Goal: Task Accomplishment & Management: Manage account settings

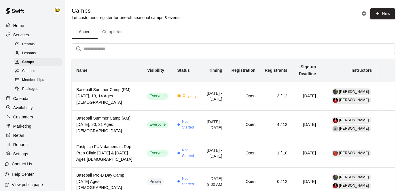
click at [25, 27] on div "Home" at bounding box center [33, 25] width 56 height 9
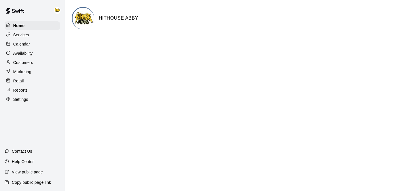
click at [27, 44] on p "Calendar" at bounding box center [21, 44] width 17 height 6
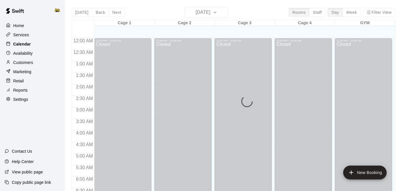
scroll to position [376, 0]
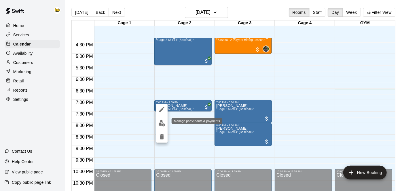
click at [159, 123] on img "edit" at bounding box center [162, 123] width 7 height 7
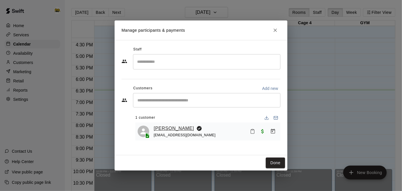
click at [169, 129] on link "[PERSON_NAME]" at bounding box center [174, 128] width 40 height 7
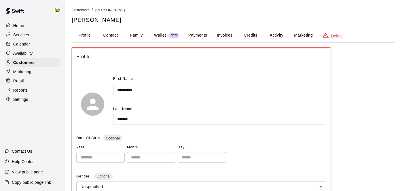
click at [18, 45] on p "Calendar" at bounding box center [21, 44] width 17 height 6
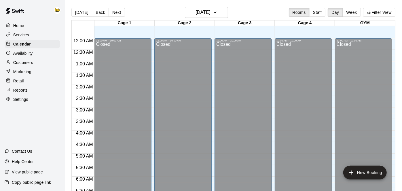
scroll to position [376, 0]
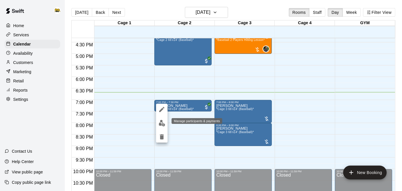
click at [162, 125] on img "edit" at bounding box center [162, 123] width 7 height 7
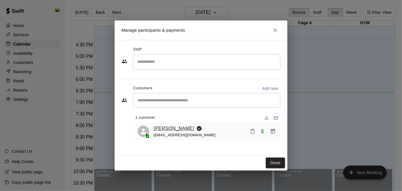
click at [169, 127] on link "[PERSON_NAME]" at bounding box center [174, 128] width 40 height 7
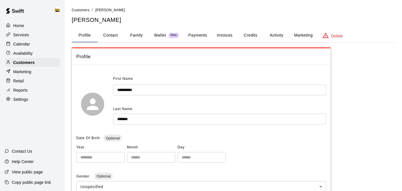
click at [206, 34] on button "Payments" at bounding box center [198, 35] width 28 height 14
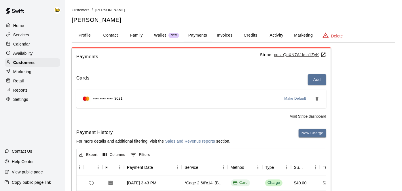
scroll to position [3, 0]
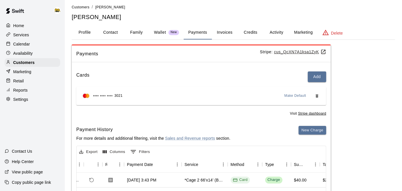
click at [270, 31] on button "Activity" at bounding box center [276, 33] width 26 height 14
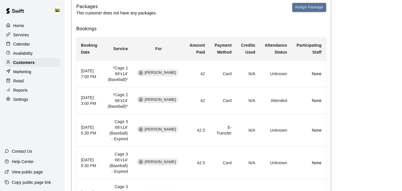
scroll to position [83, 0]
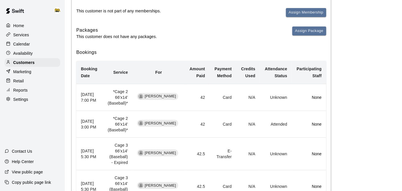
click at [20, 45] on p "Calendar" at bounding box center [21, 44] width 17 height 6
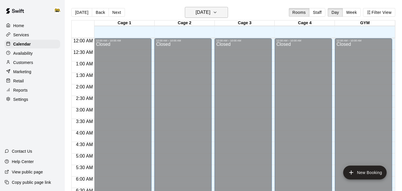
scroll to position [376, 0]
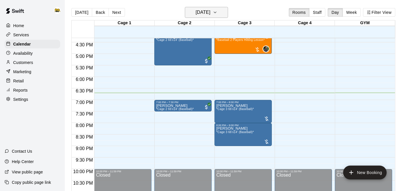
click at [201, 12] on h6 "[DATE]" at bounding box center [202, 12] width 15 height 8
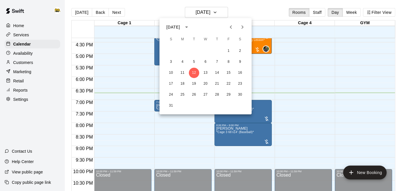
click at [231, 27] on icon "Previous month" at bounding box center [230, 27] width 7 height 7
click at [182, 85] on button "21" at bounding box center [182, 84] width 10 height 10
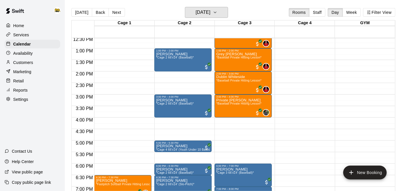
scroll to position [288, 0]
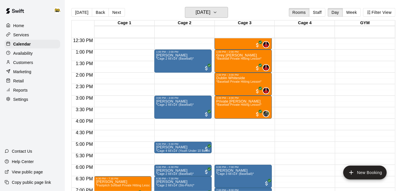
click at [185, 7] on button "Monday Jul 21" at bounding box center [206, 12] width 43 height 11
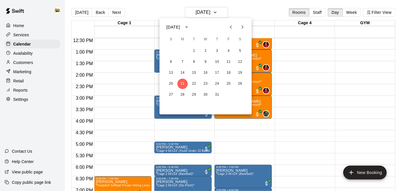
click at [108, 52] on div at bounding box center [201, 95] width 402 height 191
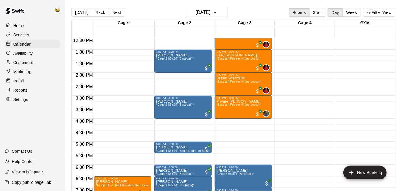
click at [21, 27] on p "Home" at bounding box center [18, 26] width 11 height 6
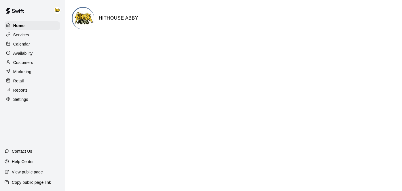
click at [29, 34] on div "Services" at bounding box center [33, 35] width 56 height 9
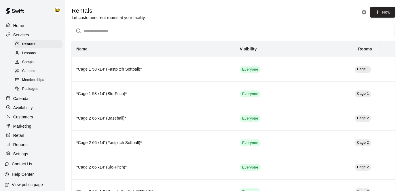
click at [32, 64] on span "Camps" at bounding box center [28, 62] width 12 height 6
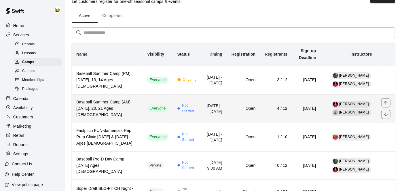
scroll to position [17, 0]
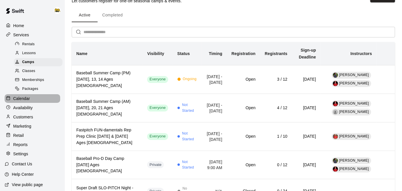
click at [30, 98] on div "Calendar" at bounding box center [33, 98] width 56 height 9
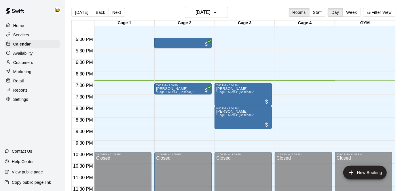
scroll to position [9, 0]
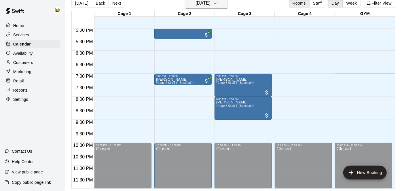
click at [195, 6] on h6 "[DATE]" at bounding box center [202, 3] width 15 height 8
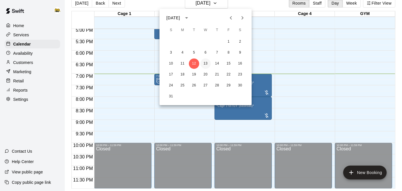
click at [206, 64] on button "13" at bounding box center [205, 63] width 10 height 10
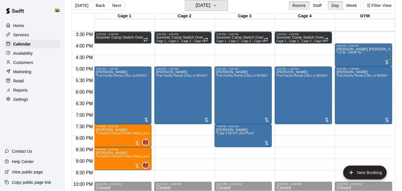
scroll to position [358, 0]
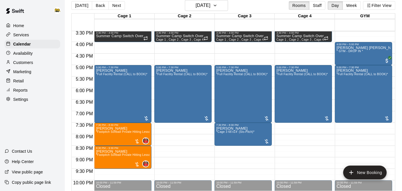
click at [27, 27] on div "Home" at bounding box center [33, 25] width 56 height 9
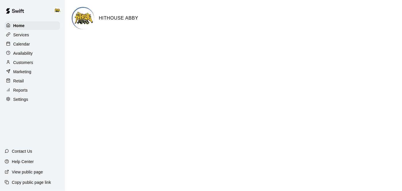
click at [26, 42] on p "Calendar" at bounding box center [21, 44] width 17 height 6
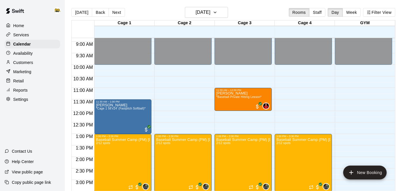
scroll to position [203, 0]
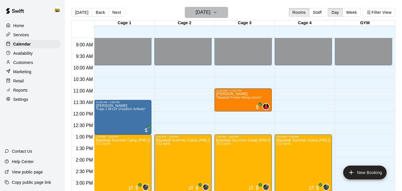
click at [208, 12] on h6 "[DATE]" at bounding box center [202, 12] width 15 height 8
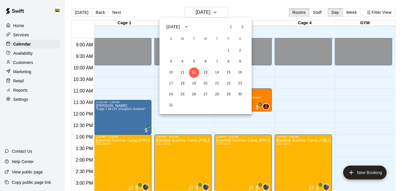
click at [206, 70] on button "13" at bounding box center [205, 72] width 10 height 10
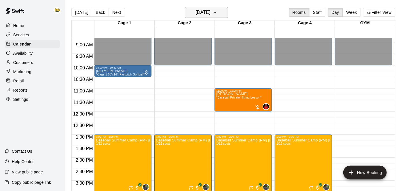
click at [217, 15] on icon "button" at bounding box center [215, 12] width 5 height 7
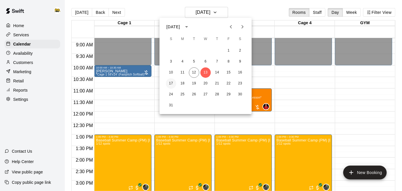
click at [172, 83] on button "17" at bounding box center [171, 83] width 10 height 10
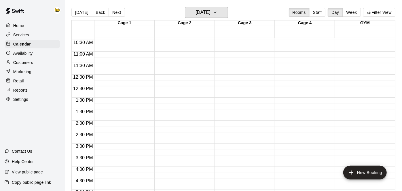
scroll to position [240, 0]
click at [210, 13] on h6 "Sunday Aug 17" at bounding box center [202, 12] width 15 height 8
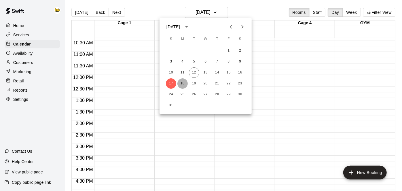
click at [180, 85] on button "18" at bounding box center [182, 83] width 10 height 10
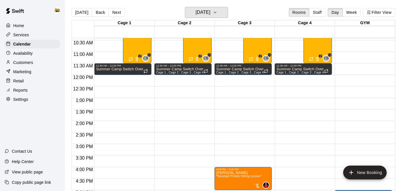
scroll to position [160, 0]
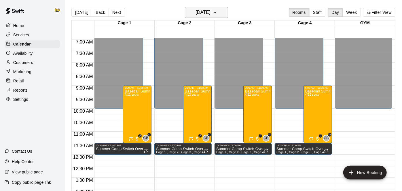
click at [210, 13] on h6 "Monday Aug 18" at bounding box center [202, 12] width 15 height 8
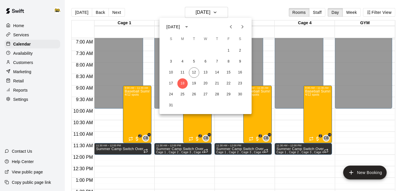
click at [23, 26] on div at bounding box center [201, 95] width 402 height 191
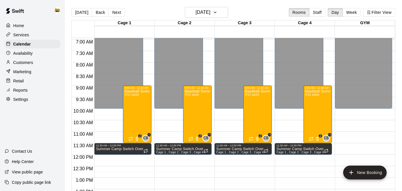
click at [23, 26] on p "Home" at bounding box center [18, 26] width 11 height 6
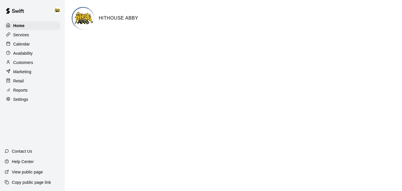
click at [22, 44] on p "Calendar" at bounding box center [21, 44] width 17 height 6
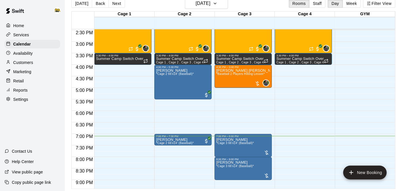
scroll to position [356, 0]
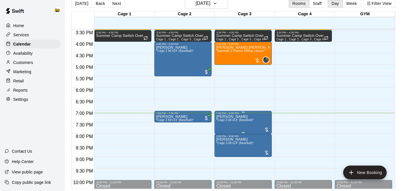
click at [237, 120] on span "*Cage 3 66'x14' (Baseball)*" at bounding box center [235, 119] width 38 height 3
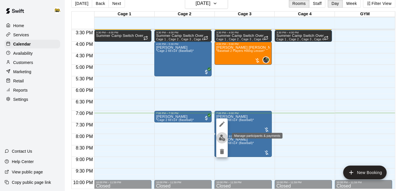
click at [224, 139] on img "edit" at bounding box center [222, 137] width 7 height 7
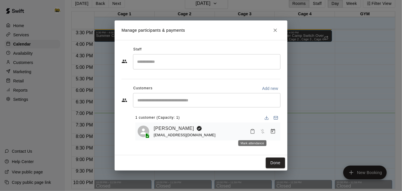
click at [252, 132] on icon "Mark attendance" at bounding box center [252, 131] width 5 height 5
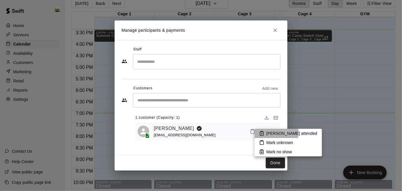
click at [271, 133] on p "Mark attended" at bounding box center [291, 133] width 51 height 6
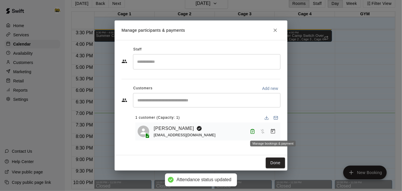
click at [272, 133] on icon "Manage bookings & payment" at bounding box center [273, 131] width 6 height 6
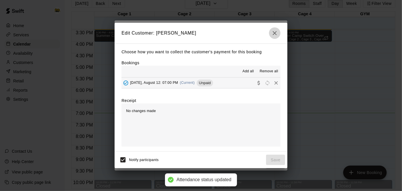
click at [273, 33] on icon "button" at bounding box center [274, 33] width 7 height 7
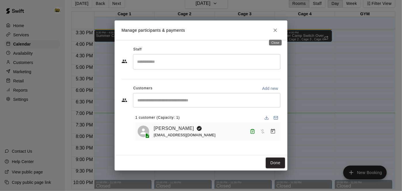
click at [275, 32] on icon "Close" at bounding box center [275, 30] width 6 height 6
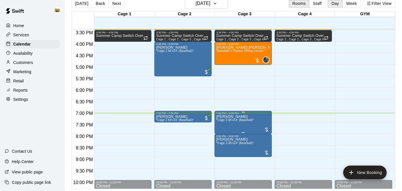
click at [247, 120] on span "*Cage 3 66'x14' (Baseball)*" at bounding box center [235, 119] width 38 height 3
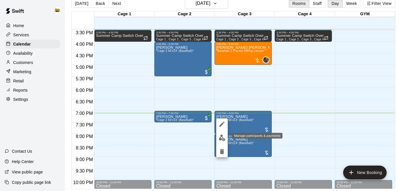
click at [221, 140] on img "edit" at bounding box center [222, 137] width 7 height 7
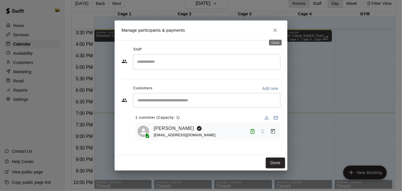
click at [277, 29] on icon "Close" at bounding box center [275, 30] width 6 height 6
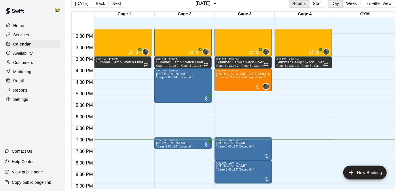
scroll to position [357, 0]
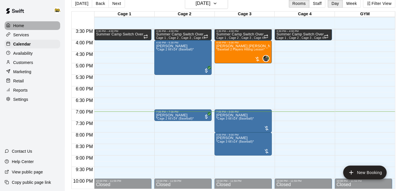
click at [20, 26] on p "Home" at bounding box center [18, 26] width 11 height 6
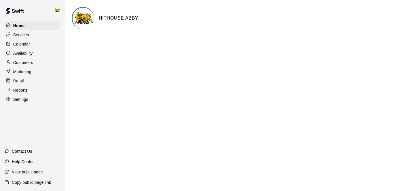
click at [32, 42] on div "Calendar" at bounding box center [33, 44] width 56 height 9
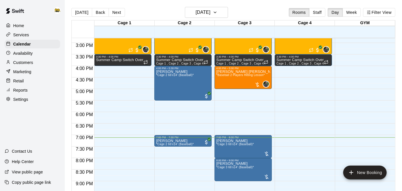
scroll to position [361, 0]
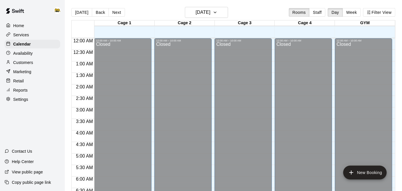
scroll to position [376, 0]
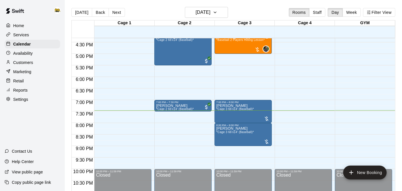
click at [25, 23] on div "Home" at bounding box center [33, 25] width 56 height 9
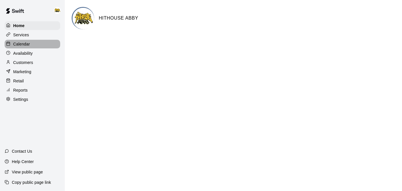
click at [31, 42] on div "Calendar" at bounding box center [33, 44] width 56 height 9
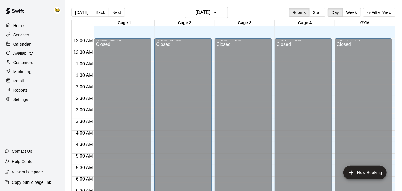
scroll to position [376, 0]
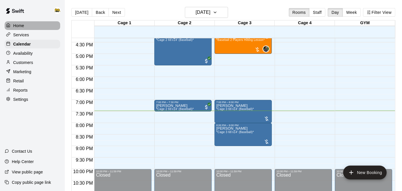
click at [22, 27] on p "Home" at bounding box center [18, 26] width 11 height 6
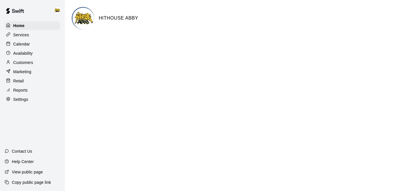
click at [19, 43] on p "Calendar" at bounding box center [21, 44] width 17 height 6
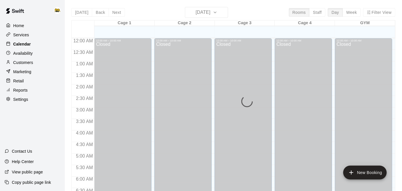
scroll to position [376, 0]
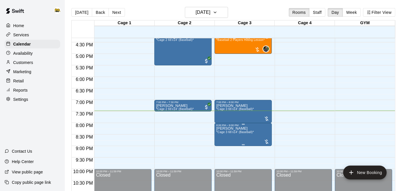
click at [240, 131] on span "*Cage 3 66'x14' (Baseball)*" at bounding box center [235, 131] width 38 height 3
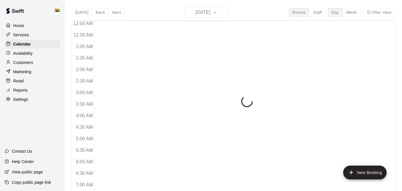
scroll to position [376, 0]
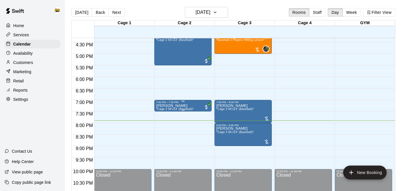
click at [185, 108] on span "*Cage 2 66'x14' (Baseball)*" at bounding box center [175, 108] width 38 height 3
click at [163, 127] on img "edit" at bounding box center [162, 126] width 7 height 7
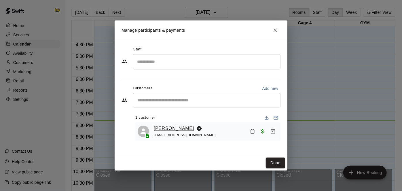
click at [173, 128] on link "[PERSON_NAME]" at bounding box center [174, 128] width 40 height 7
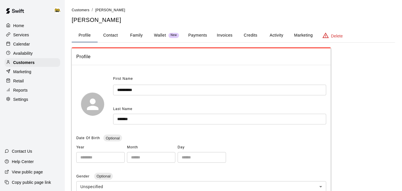
click at [114, 33] on button "Contact" at bounding box center [111, 35] width 26 height 14
select select "**"
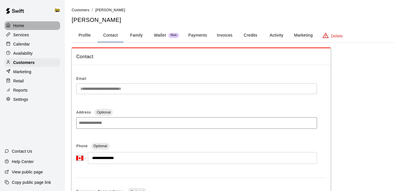
click at [25, 28] on div "Home" at bounding box center [33, 25] width 56 height 9
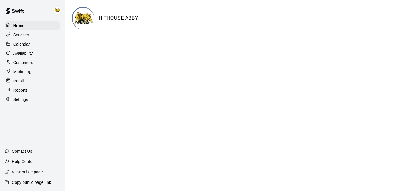
click at [25, 43] on p "Calendar" at bounding box center [21, 44] width 17 height 6
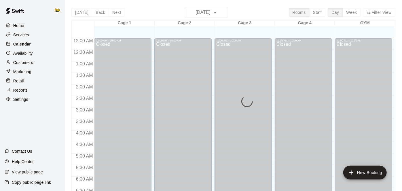
scroll to position [376, 0]
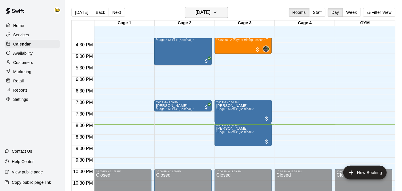
click at [217, 14] on icon "button" at bounding box center [215, 12] width 5 height 7
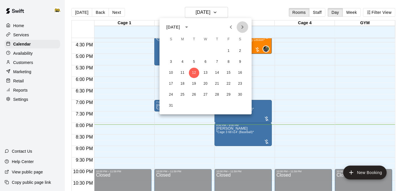
click at [244, 28] on icon "Next month" at bounding box center [242, 27] width 7 height 7
click at [231, 29] on icon "Previous month" at bounding box center [230, 27] width 7 height 7
click at [244, 26] on icon "Next month" at bounding box center [242, 27] width 7 height 7
click at [231, 26] on icon "Previous month" at bounding box center [230, 27] width 7 height 7
click at [213, 73] on button "14" at bounding box center [217, 73] width 10 height 10
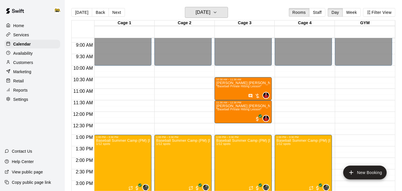
scroll to position [203, 0]
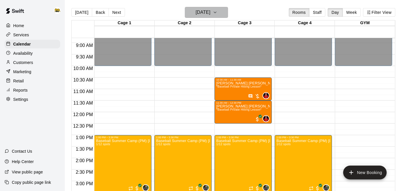
click at [217, 12] on icon "button" at bounding box center [215, 12] width 5 height 7
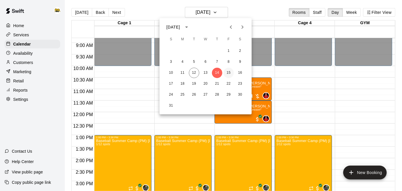
click at [228, 71] on button "15" at bounding box center [228, 73] width 10 height 10
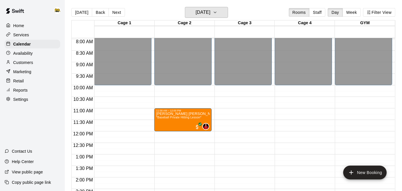
scroll to position [182, 0]
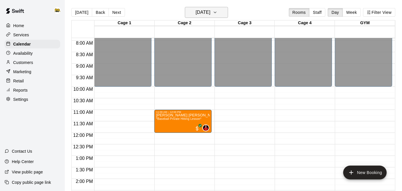
click at [217, 15] on icon "button" at bounding box center [215, 12] width 5 height 7
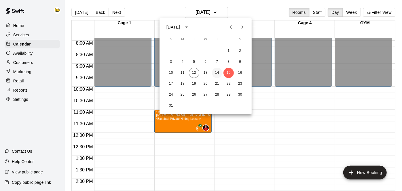
click at [219, 72] on button "14" at bounding box center [217, 73] width 10 height 10
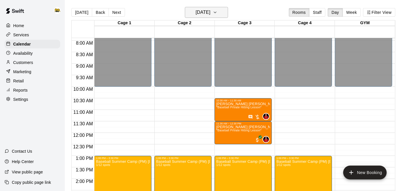
click at [210, 13] on h6 "[DATE]" at bounding box center [202, 12] width 15 height 8
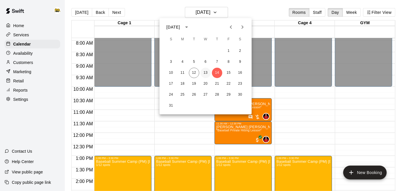
click at [207, 71] on button "13" at bounding box center [205, 73] width 10 height 10
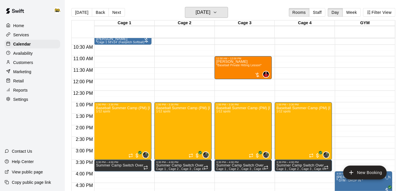
scroll to position [245, 0]
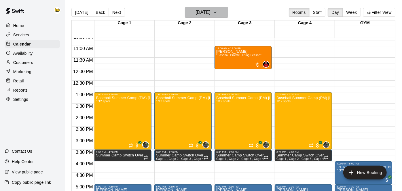
click at [226, 18] on button "[DATE]" at bounding box center [206, 12] width 43 height 11
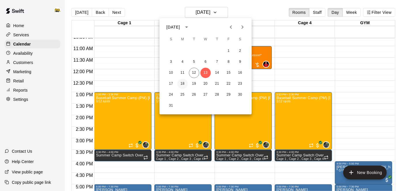
click at [184, 85] on button "18" at bounding box center [182, 84] width 10 height 10
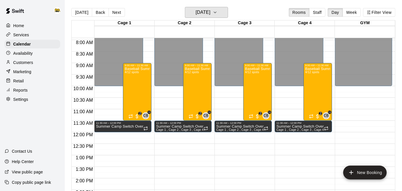
scroll to position [181, 0]
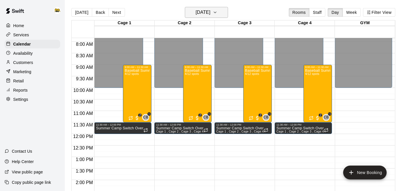
click at [219, 14] on button "Monday Aug 18" at bounding box center [206, 12] width 43 height 11
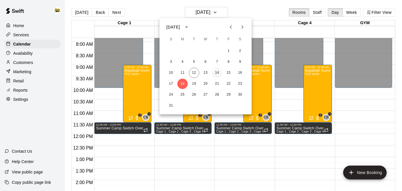
click at [219, 73] on button "14" at bounding box center [217, 73] width 10 height 10
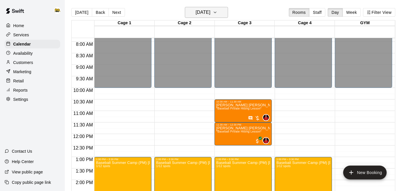
click at [217, 14] on icon "button" at bounding box center [215, 12] width 5 height 7
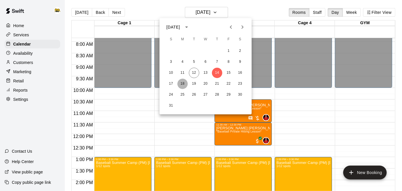
click at [182, 85] on button "18" at bounding box center [182, 84] width 10 height 10
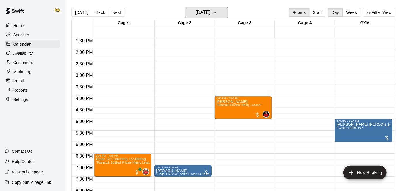
scroll to position [312, 0]
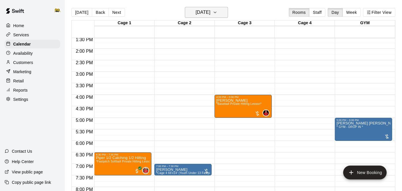
click at [217, 16] on icon "button" at bounding box center [215, 12] width 5 height 7
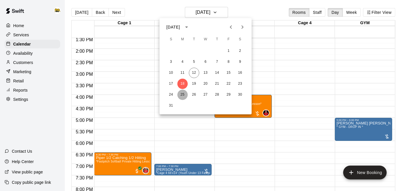
click at [182, 96] on button "25" at bounding box center [182, 94] width 10 height 10
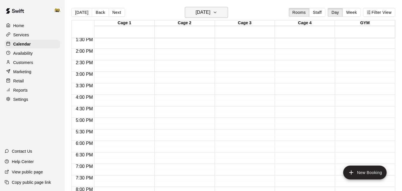
click at [225, 14] on button "Monday Aug 25" at bounding box center [206, 12] width 43 height 11
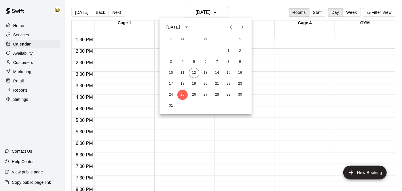
click at [243, 27] on icon "Next month" at bounding box center [242, 27] width 7 height 7
click at [179, 52] on button "1" at bounding box center [182, 51] width 10 height 10
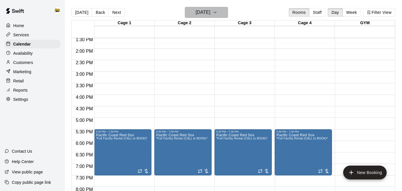
click at [225, 11] on button "Monday Sep 01" at bounding box center [206, 12] width 43 height 11
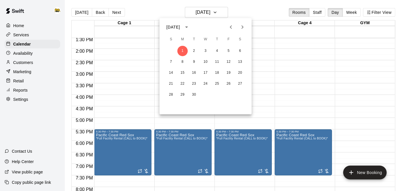
click at [228, 28] on icon "Previous month" at bounding box center [230, 27] width 7 height 7
click at [183, 85] on button "18" at bounding box center [182, 84] width 10 height 10
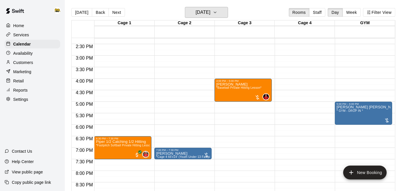
scroll to position [329, 0]
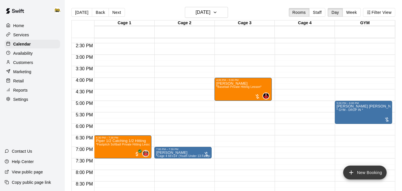
click at [354, 172] on icon "add" at bounding box center [351, 172] width 7 height 7
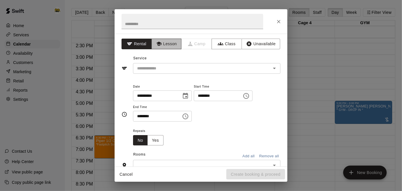
click at [173, 41] on button "Lesson" at bounding box center [166, 44] width 30 height 11
click at [275, 70] on icon "Open" at bounding box center [274, 68] width 7 height 7
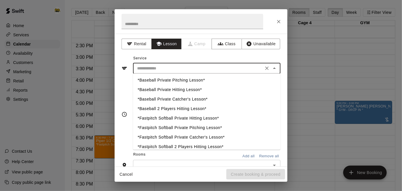
click at [192, 90] on li "*Baseball Private Hitting Lesson*" at bounding box center [206, 89] width 147 height 9
type input "**********"
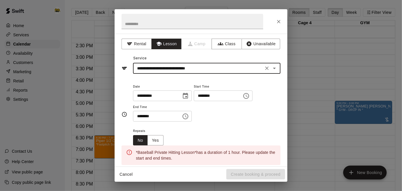
click at [194, 101] on input "********" at bounding box center [216, 95] width 44 height 11
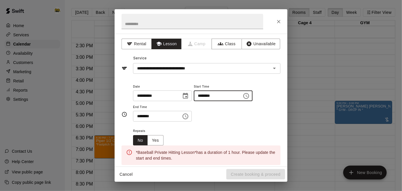
type input "********"
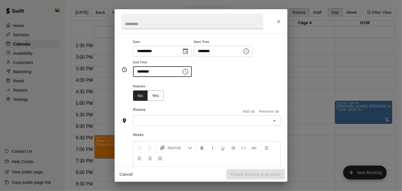
scroll to position [49, 0]
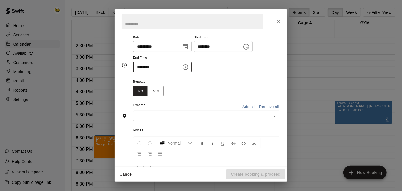
click at [276, 119] on icon "Open" at bounding box center [274, 116] width 7 height 7
type input "********"
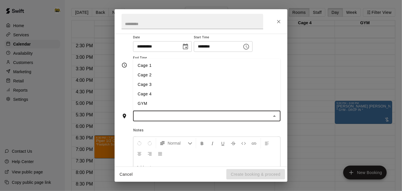
click at [223, 89] on li "Cage 3" at bounding box center [206, 84] width 147 height 9
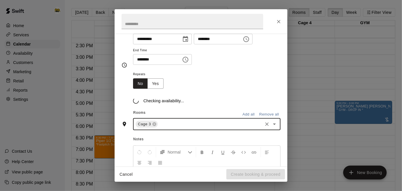
scroll to position [60, 0]
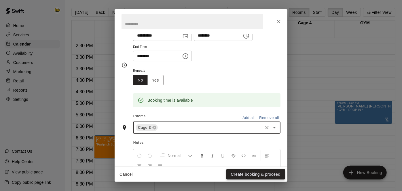
click at [252, 172] on button "Create booking & proceed" at bounding box center [255, 174] width 59 height 11
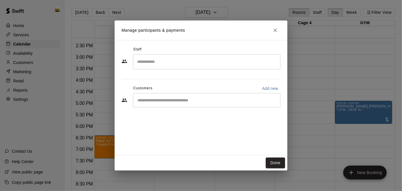
click at [209, 94] on div "​" at bounding box center [206, 100] width 147 height 14
click at [167, 152] on div "Staff ​ Customers Add new ******** ​" at bounding box center [201, 97] width 173 height 115
click at [172, 101] on input "********" at bounding box center [203, 100] width 134 height 6
type input "*********"
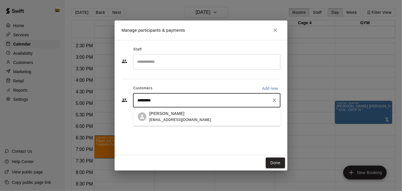
click at [171, 125] on div "Daniel Lemyre glemyre@hotmail.com" at bounding box center [206, 116] width 147 height 18
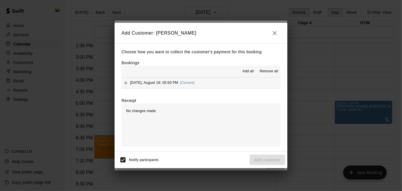
click at [171, 125] on div "No changes made" at bounding box center [200, 124] width 159 height 43
click at [201, 83] on button "Monday, August 18: 05:00 PM (Current)" at bounding box center [200, 82] width 159 height 11
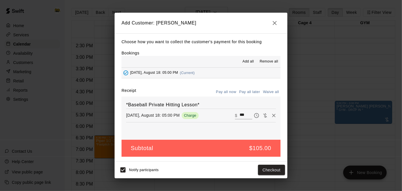
click at [251, 93] on button "Pay all later" at bounding box center [250, 91] width 24 height 9
click at [262, 170] on button "Add customer" at bounding box center [267, 170] width 35 height 11
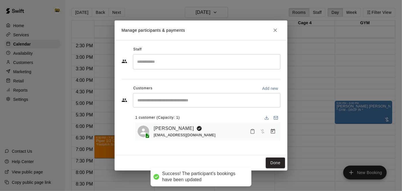
click at [225, 62] on input "Search staff" at bounding box center [207, 62] width 142 height 10
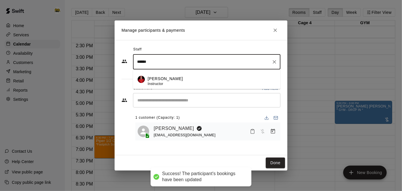
click at [188, 76] on div "Kayden Beauregard Instructor" at bounding box center [212, 81] width 128 height 11
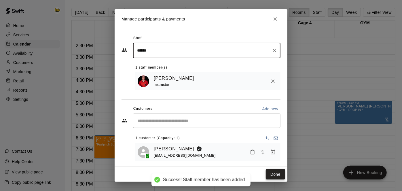
type input "******"
click at [277, 173] on button "Done" at bounding box center [275, 174] width 19 height 11
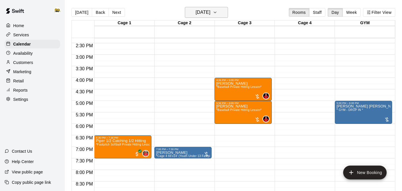
click at [217, 14] on icon "button" at bounding box center [215, 12] width 5 height 7
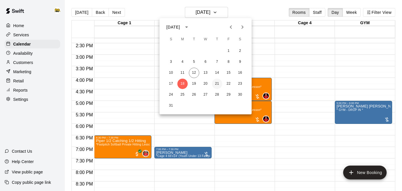
click at [214, 83] on button "21" at bounding box center [217, 84] width 10 height 10
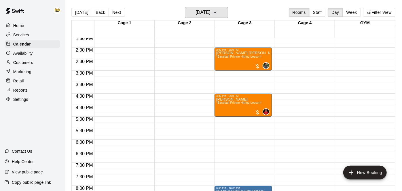
scroll to position [313, 0]
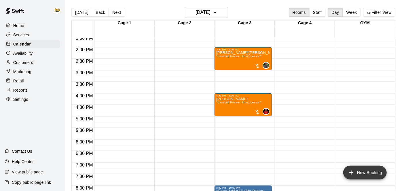
click at [353, 174] on icon "add" at bounding box center [351, 172] width 7 height 7
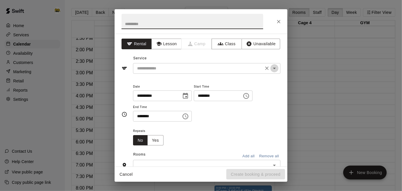
click at [273, 70] on icon "Open" at bounding box center [274, 68] width 7 height 7
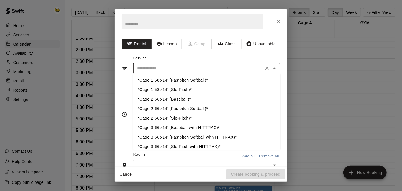
click at [173, 46] on button "Lesson" at bounding box center [166, 44] width 30 height 11
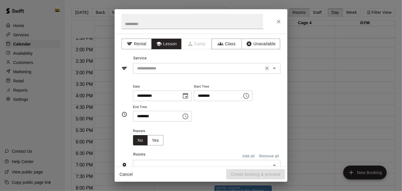
click at [278, 68] on button "Open" at bounding box center [274, 68] width 8 height 8
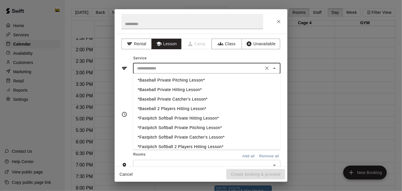
click at [187, 89] on li "*Baseball Private Hitting Lesson*" at bounding box center [206, 89] width 147 height 9
type input "**********"
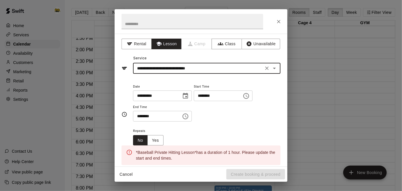
click at [194, 101] on input "********" at bounding box center [216, 95] width 44 height 11
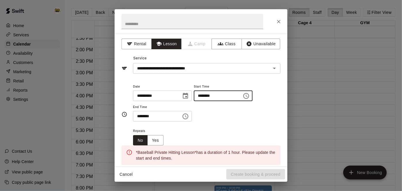
type input "********"
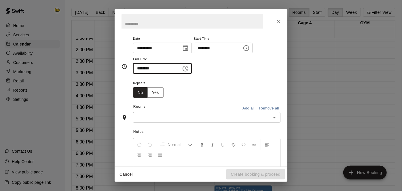
scroll to position [54, 0]
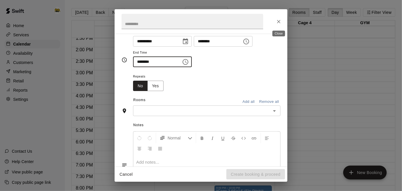
type input "********"
click at [280, 21] on icon "Close" at bounding box center [279, 22] width 6 height 6
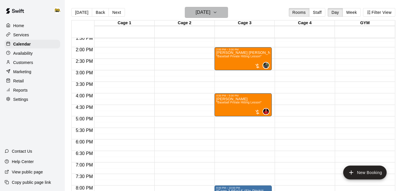
click at [227, 12] on button "Thursday Aug 21" at bounding box center [206, 12] width 43 height 11
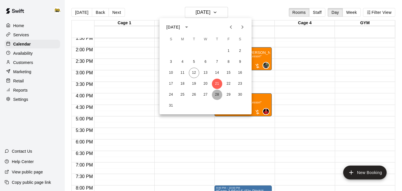
click at [217, 94] on button "28" at bounding box center [217, 94] width 10 height 10
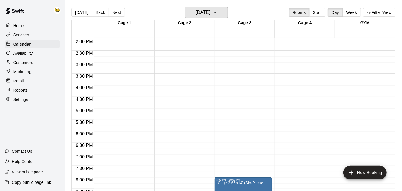
scroll to position [321, 0]
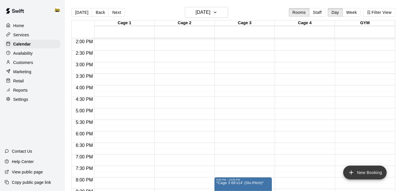
click at [349, 170] on icon "add" at bounding box center [351, 172] width 7 height 7
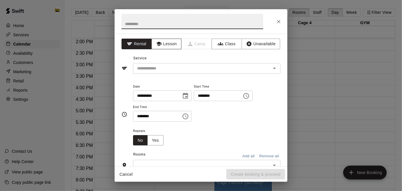
click at [178, 41] on button "Lesson" at bounding box center [166, 44] width 30 height 11
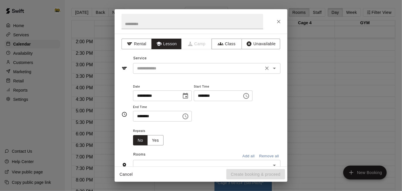
click at [275, 70] on icon "Open" at bounding box center [274, 68] width 7 height 7
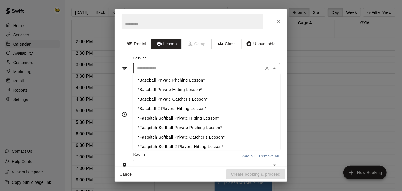
click at [187, 89] on li "*Baseball Private Hitting Lesson*" at bounding box center [206, 89] width 147 height 9
type input "**********"
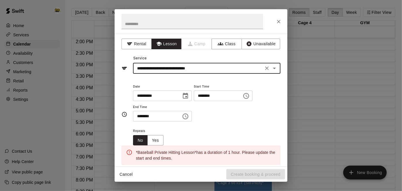
click at [194, 101] on input "********" at bounding box center [216, 95] width 44 height 11
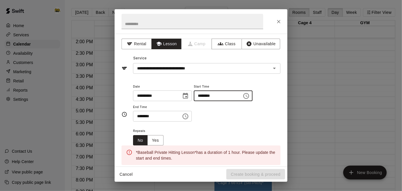
type input "********"
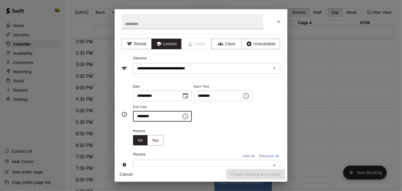
type input "********"
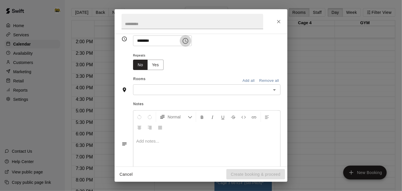
scroll to position [77, 0]
click at [275, 92] on icon "Open" at bounding box center [274, 88] width 7 height 7
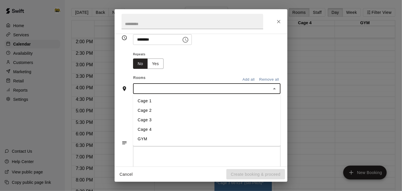
click at [189, 125] on li "Cage 3" at bounding box center [206, 119] width 147 height 9
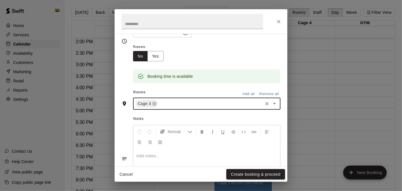
scroll to position [87, 0]
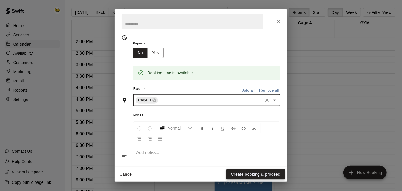
click at [243, 173] on button "Create booking & proceed" at bounding box center [255, 174] width 59 height 11
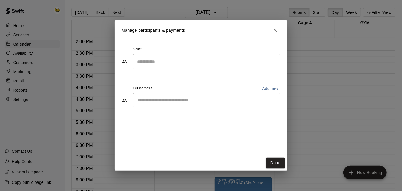
click at [227, 66] on input "Search staff" at bounding box center [207, 62] width 142 height 10
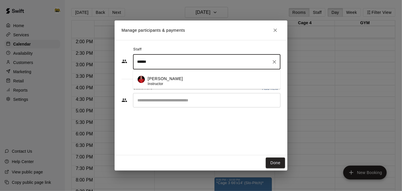
click at [183, 79] on p "Kayden Beauregard" at bounding box center [165, 79] width 35 height 6
type input "******"
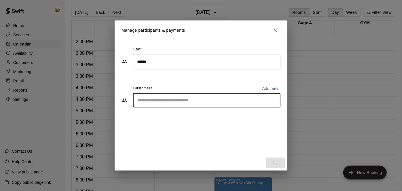
click at [183, 103] on input "Start typing to search customers..." at bounding box center [207, 100] width 142 height 6
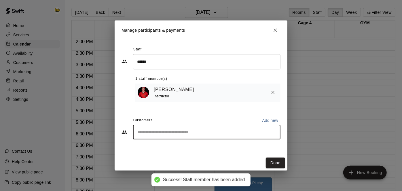
type input "*"
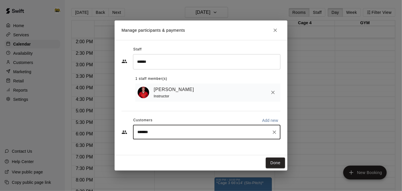
type input "********"
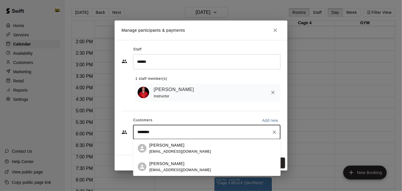
click at [176, 165] on p "[PERSON_NAME]" at bounding box center [166, 163] width 35 height 6
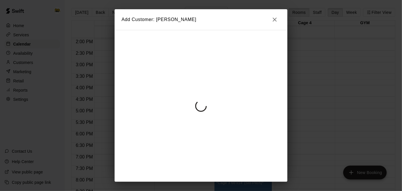
click at [176, 165] on div at bounding box center [201, 106] width 173 height 152
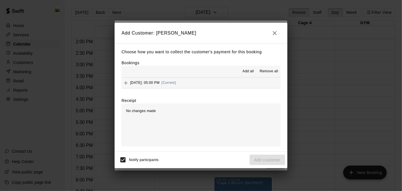
click at [240, 85] on button "Thursday, August 28: 05:00 PM (Current)" at bounding box center [200, 82] width 159 height 11
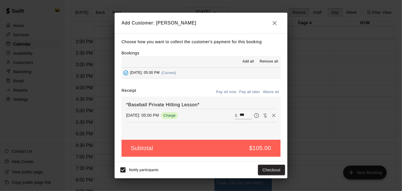
click at [250, 89] on button "Pay all later" at bounding box center [250, 91] width 24 height 9
click at [267, 170] on button "Add customer" at bounding box center [267, 170] width 35 height 11
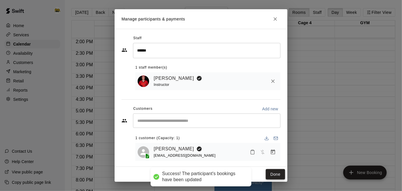
click at [279, 176] on button "Done" at bounding box center [275, 174] width 19 height 11
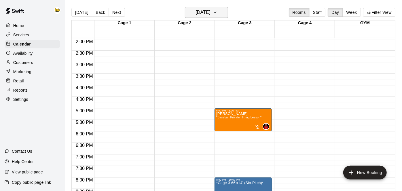
click at [221, 11] on button "Thursday Aug 28" at bounding box center [206, 12] width 43 height 11
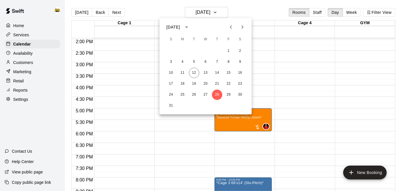
click at [242, 26] on icon "Next month" at bounding box center [242, 26] width 2 height 3
click at [182, 64] on button "8" at bounding box center [182, 62] width 10 height 10
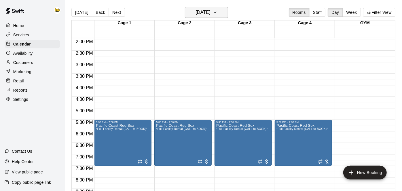
click at [210, 14] on h6 "Monday Sep 08" at bounding box center [202, 12] width 15 height 8
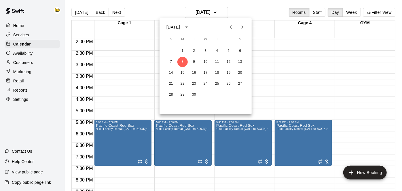
click at [229, 27] on icon "Previous month" at bounding box center [230, 27] width 7 height 7
click at [184, 84] on button "18" at bounding box center [182, 84] width 10 height 10
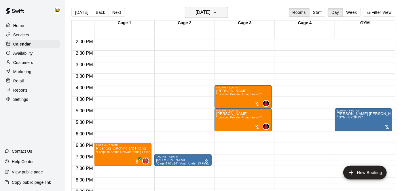
click at [216, 13] on icon "button" at bounding box center [215, 12] width 2 height 1
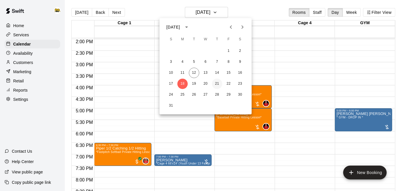
click at [217, 86] on button "21" at bounding box center [217, 84] width 10 height 10
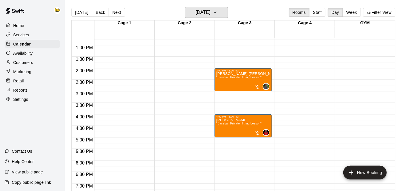
scroll to position [289, 0]
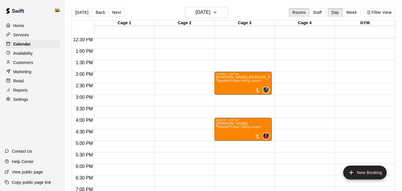
click at [215, 19] on div "Today Back Next Thursday Aug 21 Rooms Staff Day Week Filter View" at bounding box center [233, 13] width 324 height 13
click at [220, 16] on button "Thursday Aug 21" at bounding box center [206, 12] width 43 height 11
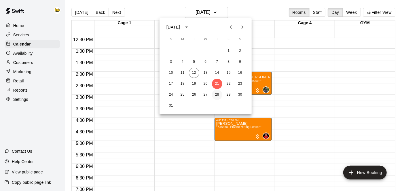
click at [218, 96] on button "28" at bounding box center [217, 94] width 10 height 10
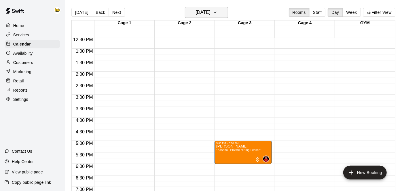
click at [217, 15] on icon "button" at bounding box center [215, 12] width 5 height 7
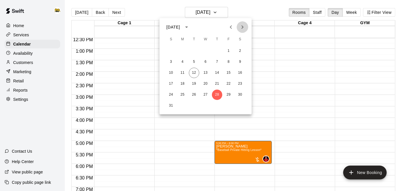
click at [241, 29] on icon "Next month" at bounding box center [242, 27] width 7 height 7
click at [194, 50] on button "2" at bounding box center [194, 51] width 10 height 10
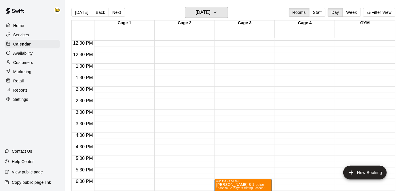
scroll to position [275, 0]
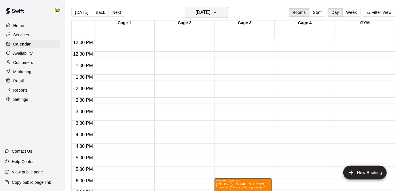
click at [210, 12] on h6 "Tuesday Sep 02" at bounding box center [202, 12] width 15 height 8
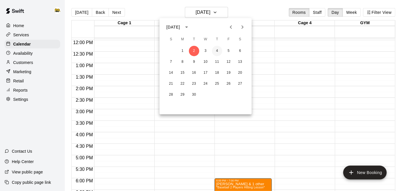
click at [218, 51] on button "4" at bounding box center [217, 51] width 10 height 10
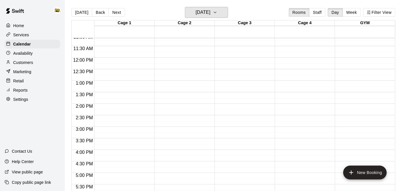
scroll to position [258, 0]
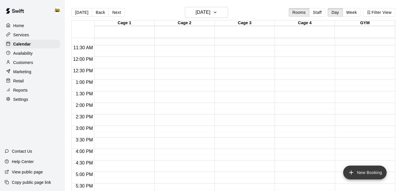
click at [353, 172] on icon "add" at bounding box center [351, 172] width 4 height 4
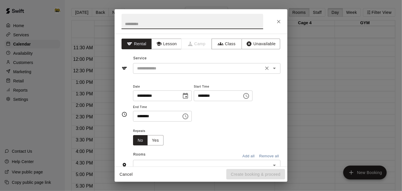
click at [277, 67] on icon "Open" at bounding box center [274, 68] width 7 height 7
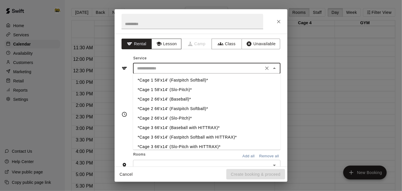
click at [168, 41] on button "Lesson" at bounding box center [166, 44] width 30 height 11
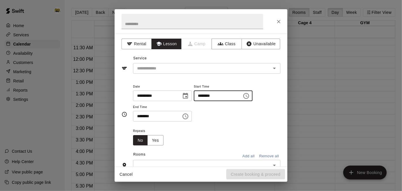
click at [194, 101] on input "********" at bounding box center [216, 95] width 44 height 11
type input "********"
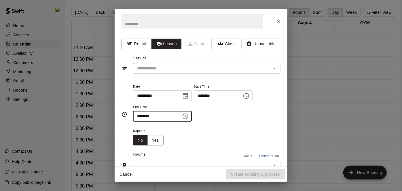
type input "********"
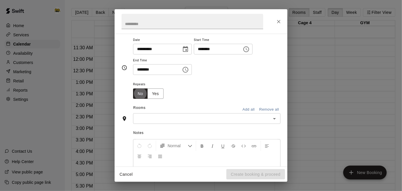
scroll to position [60, 0]
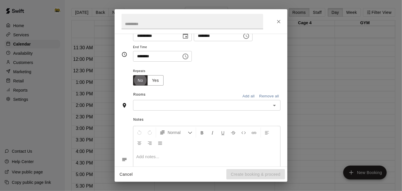
click at [274, 109] on icon "Open" at bounding box center [274, 105] width 7 height 7
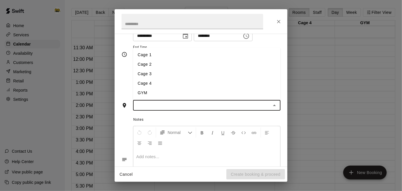
click at [151, 79] on li "Cage 3" at bounding box center [206, 73] width 147 height 9
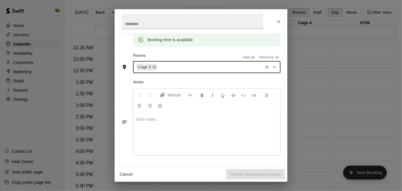
scroll to position [0, 0]
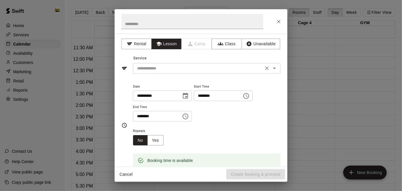
click at [274, 67] on icon "Open" at bounding box center [274, 68] width 7 height 7
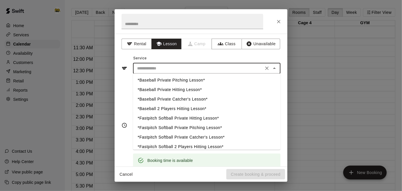
click at [190, 92] on li "*Baseball Private Hitting Lesson*" at bounding box center [206, 89] width 147 height 9
type input "**********"
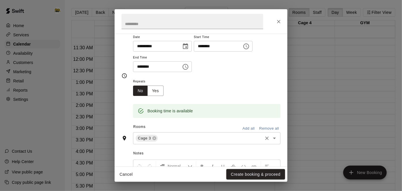
scroll to position [50, 0]
click at [244, 174] on button "Create booking & proceed" at bounding box center [255, 174] width 59 height 11
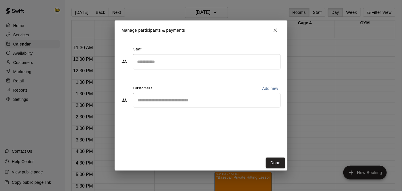
click at [218, 67] on div "​" at bounding box center [206, 61] width 147 height 15
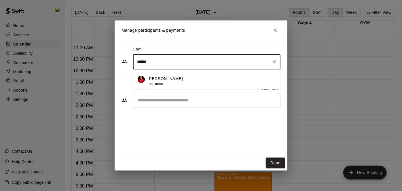
click at [174, 76] on p "Kayden Beauregard" at bounding box center [165, 79] width 35 height 6
type input "******"
click at [176, 100] on input "Start typing to search customers..." at bounding box center [207, 100] width 142 height 6
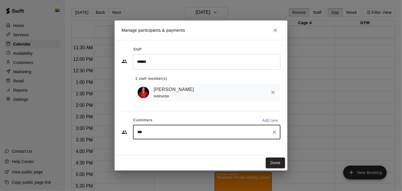
type input "****"
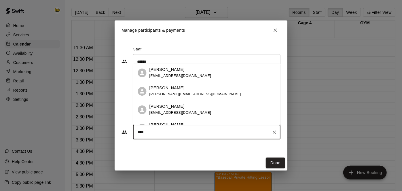
click at [165, 112] on span "glemyre@hotmail.com" at bounding box center [180, 113] width 62 height 4
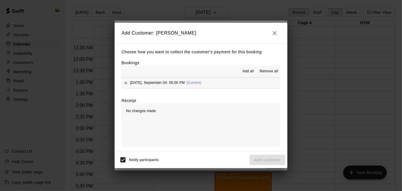
click at [231, 86] on button "Thursday, September 04: 05:00 PM (Current)" at bounding box center [200, 82] width 159 height 11
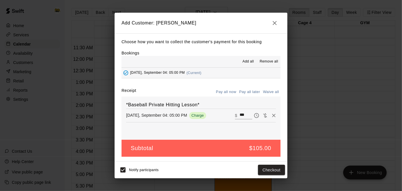
click at [252, 93] on button "Pay all later" at bounding box center [250, 91] width 24 height 9
click at [263, 170] on button "Add customer" at bounding box center [267, 170] width 35 height 11
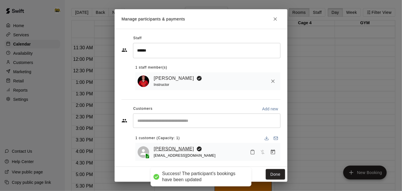
click at [172, 148] on link "George Lemyre" at bounding box center [174, 148] width 40 height 7
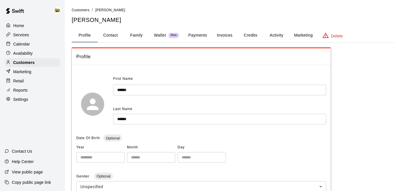
click at [272, 37] on button "Activity" at bounding box center [276, 35] width 26 height 14
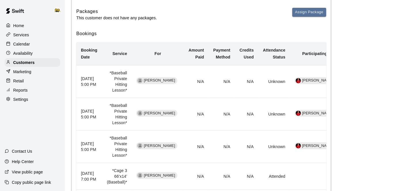
scroll to position [101, 0]
click at [27, 45] on p "Calendar" at bounding box center [21, 44] width 17 height 6
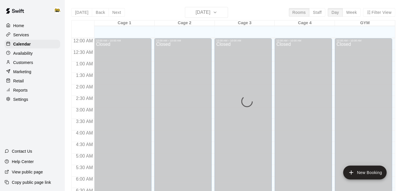
scroll to position [376, 0]
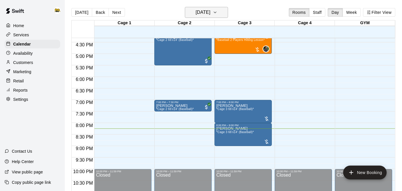
click at [217, 14] on icon "button" at bounding box center [215, 12] width 5 height 7
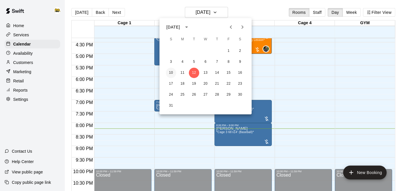
click at [172, 74] on button "10" at bounding box center [171, 73] width 10 height 10
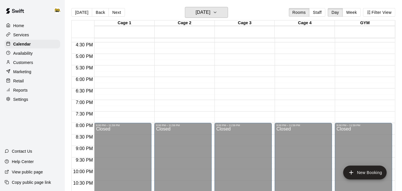
scroll to position [292, 0]
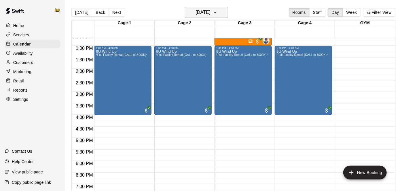
click at [218, 14] on button "Sunday Aug 10" at bounding box center [206, 12] width 43 height 11
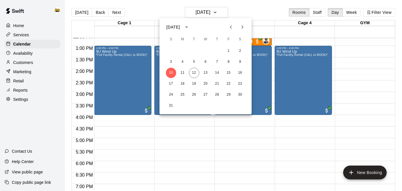
click at [239, 27] on icon "Next month" at bounding box center [242, 27] width 7 height 7
click at [218, 50] on button "4" at bounding box center [217, 51] width 10 height 10
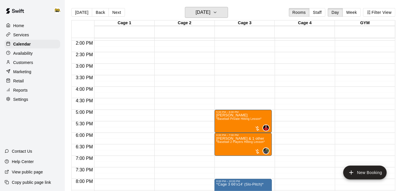
scroll to position [321, 0]
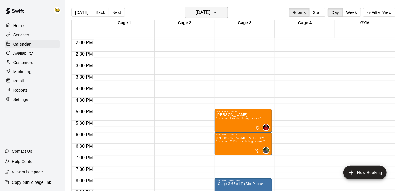
click at [217, 13] on icon "button" at bounding box center [215, 12] width 5 height 7
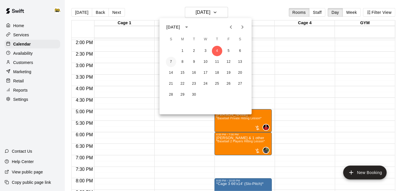
click at [170, 63] on button "7" at bounding box center [171, 62] width 10 height 10
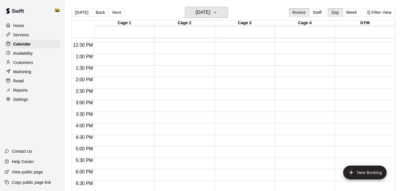
scroll to position [285, 0]
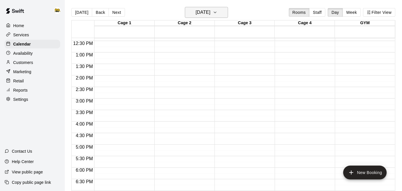
click at [217, 11] on icon "button" at bounding box center [215, 12] width 5 height 7
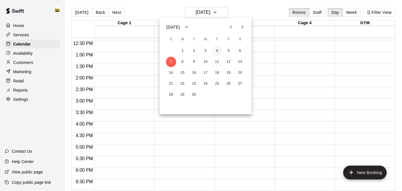
click at [218, 52] on button "4" at bounding box center [217, 51] width 10 height 10
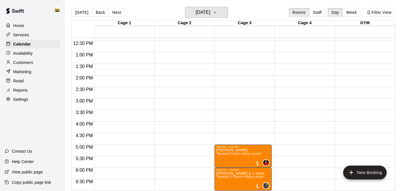
scroll to position [341, 0]
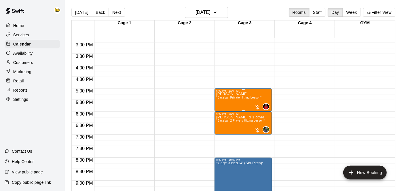
click at [237, 100] on div "George Lemyre *Baseball Private Hitting Lesson*" at bounding box center [238, 187] width 45 height 191
click at [222, 125] on icon "delete" at bounding box center [222, 125] width 4 height 5
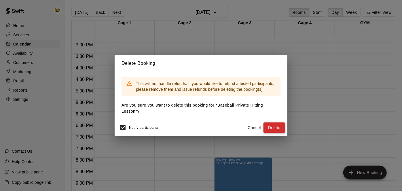
click at [272, 130] on button "Delete" at bounding box center [274, 127] width 22 height 11
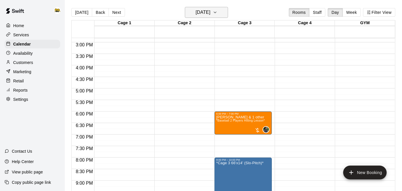
click at [206, 14] on h6 "Thursday Sep 04" at bounding box center [202, 12] width 15 height 8
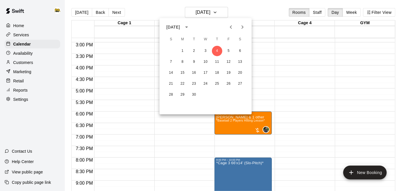
click at [231, 26] on icon "Previous month" at bounding box center [231, 26] width 2 height 3
click at [181, 83] on button "18" at bounding box center [182, 84] width 10 height 10
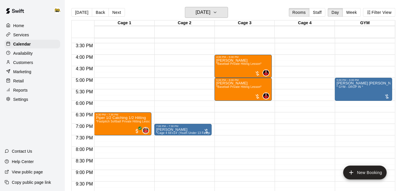
scroll to position [352, 0]
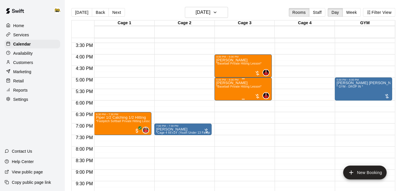
click at [231, 88] on span "*Baseball Private Hitting Lesson*" at bounding box center [238, 86] width 45 height 3
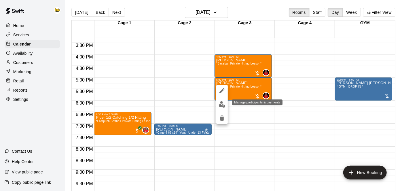
click at [220, 108] on button "edit" at bounding box center [222, 104] width 12 height 11
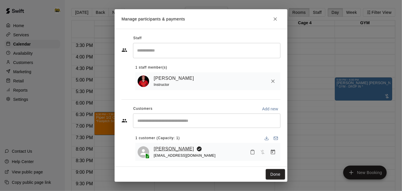
click at [176, 147] on link "[PERSON_NAME]" at bounding box center [174, 148] width 40 height 7
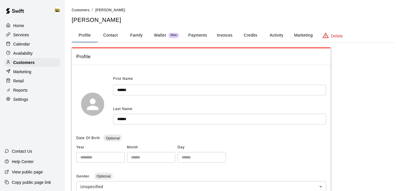
click at [276, 34] on button "Activity" at bounding box center [276, 35] width 26 height 14
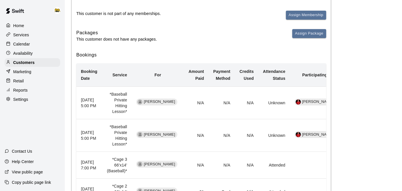
scroll to position [81, 0]
click at [31, 42] on div "Calendar" at bounding box center [33, 44] width 56 height 9
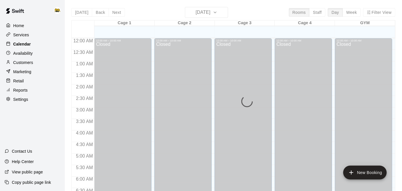
scroll to position [376, 0]
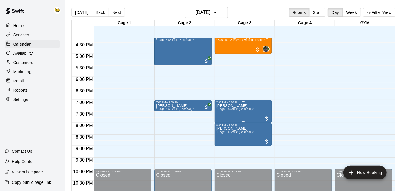
click at [230, 109] on span "*Cage 3 66'x14' (Baseball)*" at bounding box center [235, 108] width 38 height 3
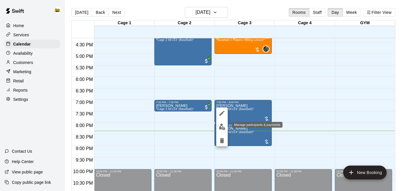
click at [222, 128] on img "edit" at bounding box center [222, 126] width 7 height 7
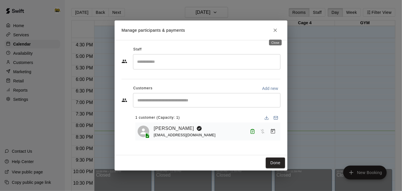
click at [276, 31] on icon "Close" at bounding box center [275, 30] width 6 height 6
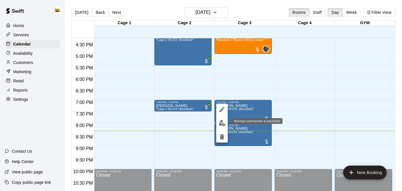
click at [224, 124] on img "edit" at bounding box center [222, 123] width 7 height 7
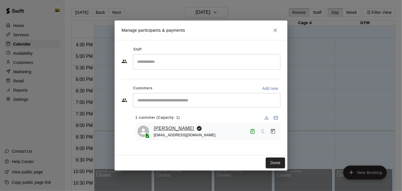
click at [175, 127] on link "[PERSON_NAME]" at bounding box center [174, 128] width 40 height 7
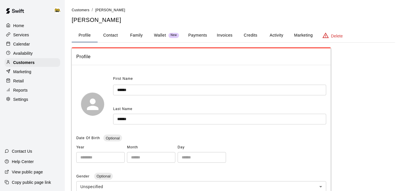
click at [275, 36] on button "Activity" at bounding box center [276, 35] width 26 height 14
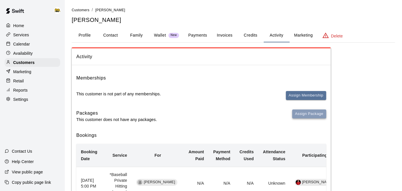
click at [302, 115] on button "Assign Package" at bounding box center [309, 113] width 34 height 9
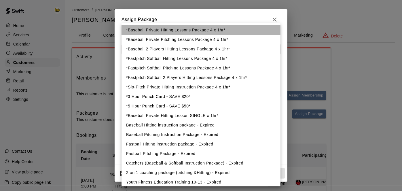
click at [201, 28] on li "*Baseball Private Hitting Lessons Package 4 x 1hr*" at bounding box center [200, 29] width 159 height 9
type input "**********"
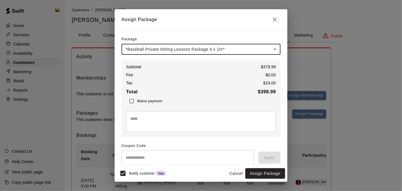
click at [166, 155] on input "text" at bounding box center [187, 157] width 132 height 15
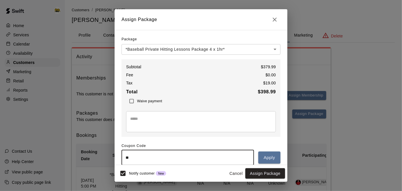
type input "*"
type input "********"
click at [277, 160] on button "Apply" at bounding box center [269, 157] width 22 height 12
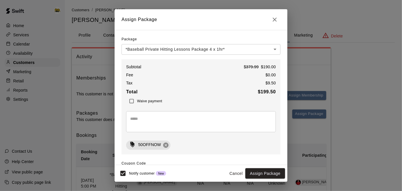
click at [166, 144] on icon at bounding box center [165, 144] width 5 height 5
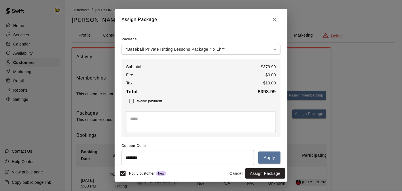
click at [279, 24] on h2 "Assign Package" at bounding box center [201, 19] width 173 height 21
click at [275, 19] on icon "Close" at bounding box center [275, 20] width 4 height 4
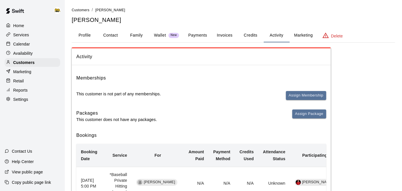
click at [18, 42] on p "Calendar" at bounding box center [21, 44] width 17 height 6
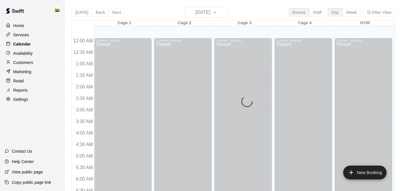
scroll to position [376, 0]
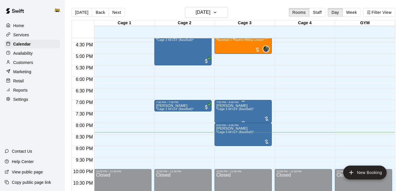
click at [247, 108] on span "*Cage 3 66'x14' (Baseball)*" at bounding box center [235, 108] width 38 height 3
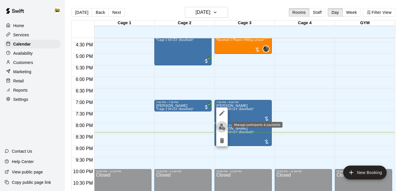
click at [219, 128] on img "edit" at bounding box center [222, 126] width 7 height 7
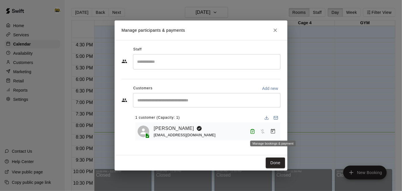
click at [272, 130] on icon "Manage bookings & payment" at bounding box center [273, 131] width 4 height 5
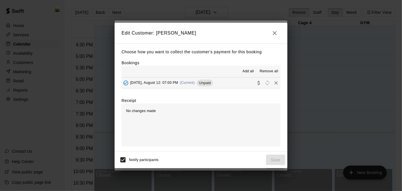
click at [229, 84] on button "Tuesday, August 12: 07:00 PM (Current) Unpaid" at bounding box center [200, 82] width 159 height 11
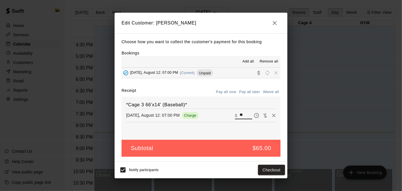
click at [245, 113] on input "**" at bounding box center [245, 115] width 13 height 7
type input "*"
type input "**"
click at [259, 177] on div "Notify participants Checkout" at bounding box center [201, 169] width 173 height 17
click at [266, 172] on button "Checkout" at bounding box center [271, 170] width 27 height 11
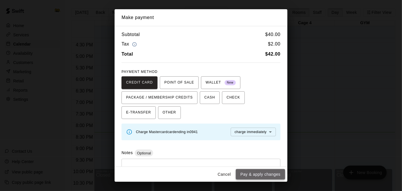
click at [263, 174] on button "Pay & apply changes" at bounding box center [260, 174] width 49 height 11
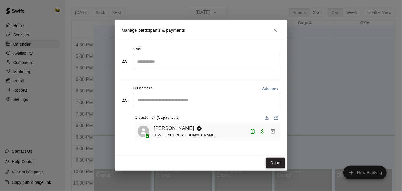
click at [278, 165] on button "Done" at bounding box center [275, 162] width 19 height 11
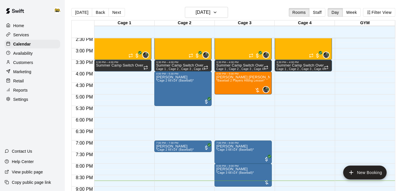
scroll to position [336, 0]
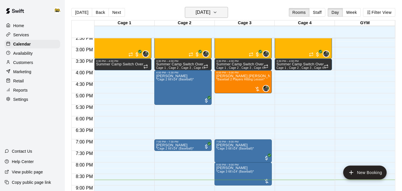
click at [209, 15] on h6 "[DATE]" at bounding box center [202, 12] width 15 height 8
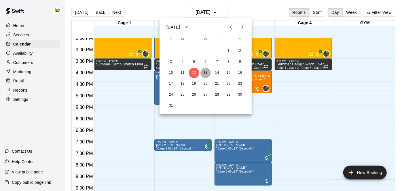
click at [207, 71] on button "13" at bounding box center [205, 73] width 10 height 10
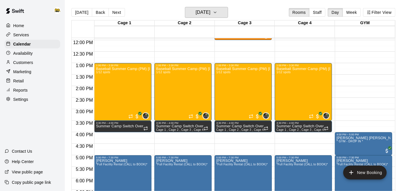
scroll to position [275, 0]
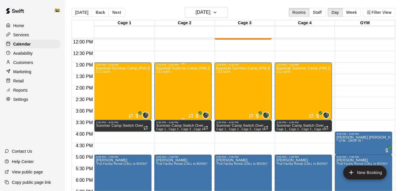
click at [182, 83] on div "Baseball Summer Camp (PM) Aug 11, 12, 13, 14 Ages 8 - 13 1/12 spots" at bounding box center [183, 161] width 54 height 191
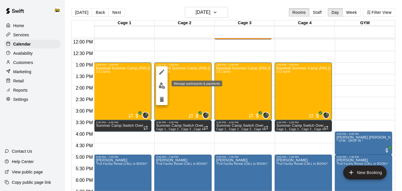
click at [162, 87] on img "edit" at bounding box center [162, 85] width 7 height 7
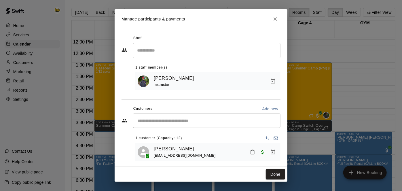
click at [203, 120] on input "Start typing to search customers..." at bounding box center [207, 121] width 142 height 6
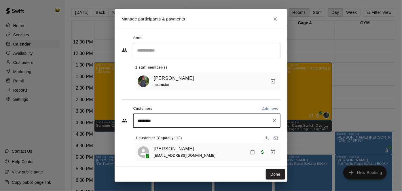
type input "**********"
click at [179, 134] on div "Cayden Roy" at bounding box center [180, 134] width 62 height 6
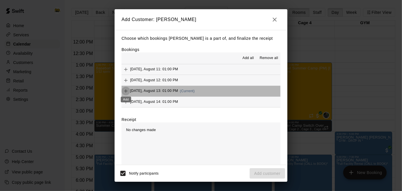
click at [127, 91] on icon "Add" at bounding box center [126, 91] width 6 height 6
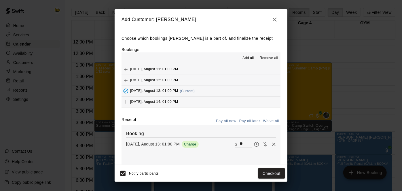
click at [156, 104] on div "Thursday, August 14: 01:00 PM" at bounding box center [149, 102] width 57 height 9
click at [249, 120] on button "Pay all later" at bounding box center [250, 121] width 24 height 9
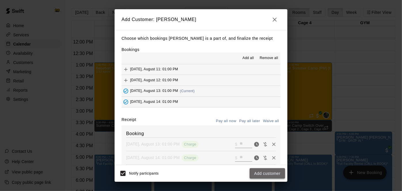
click at [259, 176] on button "Add customer" at bounding box center [267, 173] width 35 height 11
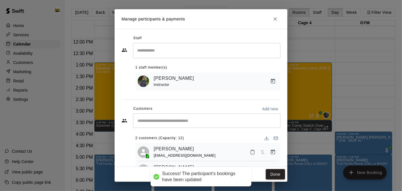
click at [204, 124] on div "​" at bounding box center [206, 120] width 147 height 14
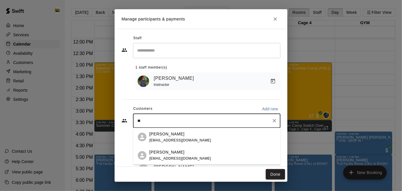
type input "*"
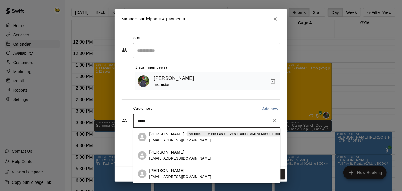
type input "******"
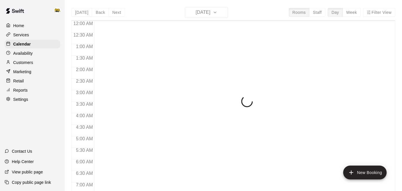
scroll to position [376, 0]
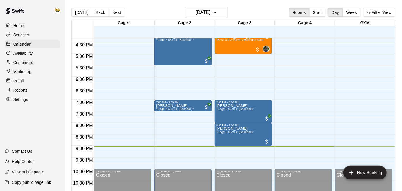
click at [30, 61] on p "Customers" at bounding box center [23, 63] width 20 height 6
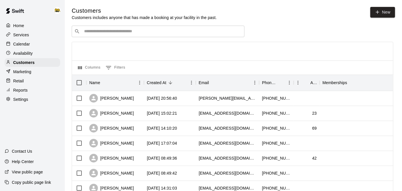
click at [146, 34] on input "Search customers by name or email" at bounding box center [161, 31] width 159 height 6
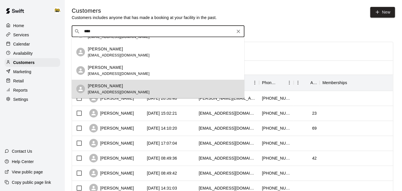
scroll to position [289, 0]
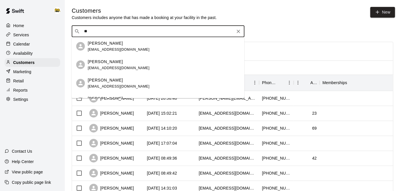
type input "*"
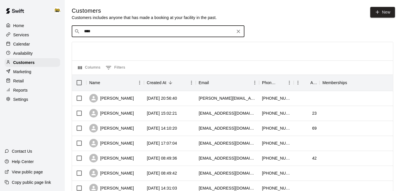
type input "*****"
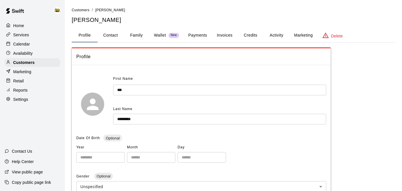
click at [114, 33] on button "Contact" at bounding box center [111, 35] width 26 height 14
select select "**"
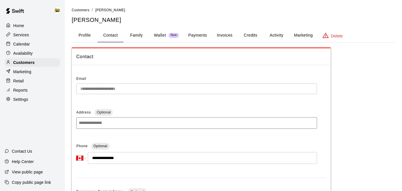
click at [26, 48] on div "Calendar" at bounding box center [33, 44] width 56 height 9
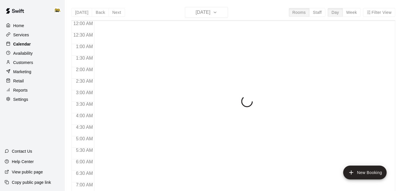
scroll to position [376, 0]
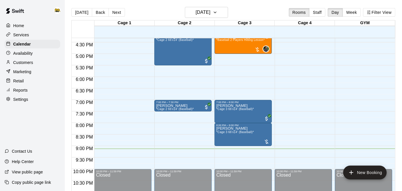
click at [43, 64] on div "Customers" at bounding box center [33, 62] width 56 height 9
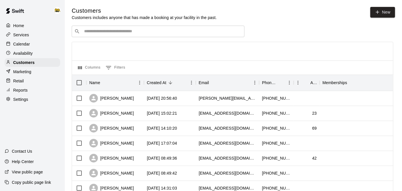
scroll to position [1, 0]
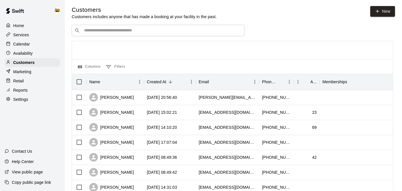
click at [22, 26] on p "Home" at bounding box center [18, 26] width 11 height 6
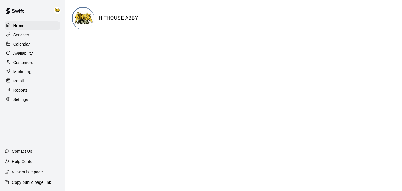
click at [31, 64] on p "Customers" at bounding box center [23, 63] width 20 height 6
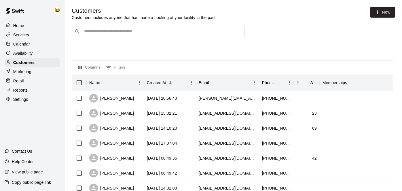
click at [33, 46] on div "Calendar" at bounding box center [33, 44] width 56 height 9
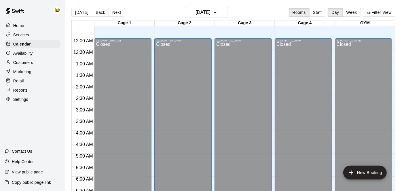
scroll to position [376, 0]
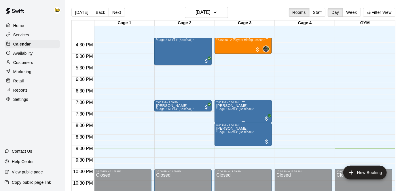
click at [243, 111] on span "*Cage 3 66'x14' (Baseball)*" at bounding box center [235, 108] width 38 height 3
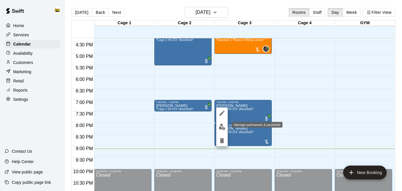
click at [222, 127] on img "edit" at bounding box center [222, 126] width 7 height 7
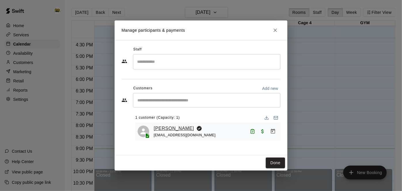
click at [170, 129] on link "[PERSON_NAME]" at bounding box center [174, 128] width 40 height 7
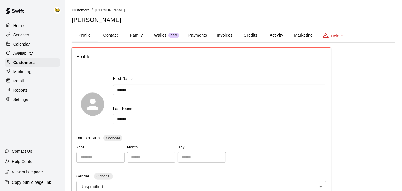
click at [108, 34] on button "Contact" at bounding box center [111, 35] width 26 height 14
select select "**"
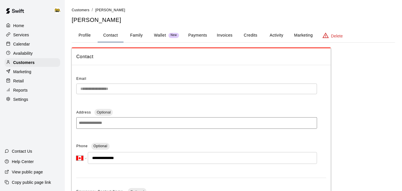
click at [22, 44] on p "Calendar" at bounding box center [21, 44] width 17 height 6
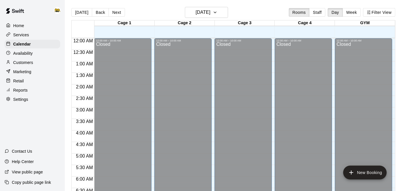
scroll to position [376, 0]
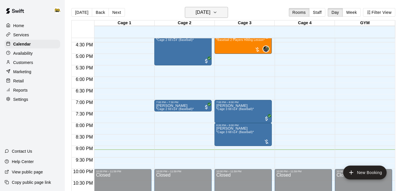
click at [220, 12] on button "[DATE]" at bounding box center [206, 12] width 43 height 11
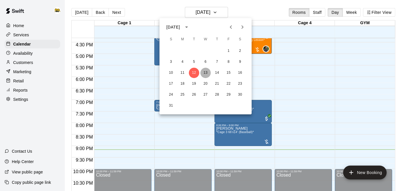
click at [206, 74] on button "13" at bounding box center [205, 73] width 10 height 10
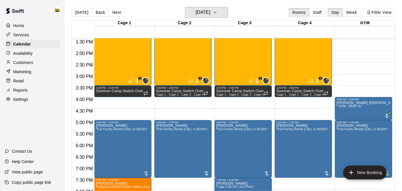
scroll to position [290, 0]
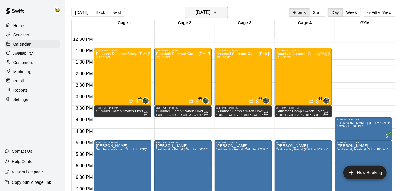
click at [228, 15] on button "[DATE]" at bounding box center [206, 12] width 43 height 11
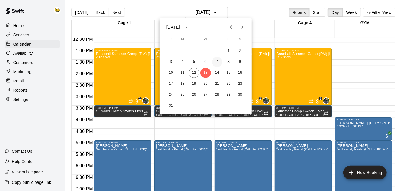
click at [219, 61] on button "7" at bounding box center [217, 62] width 10 height 10
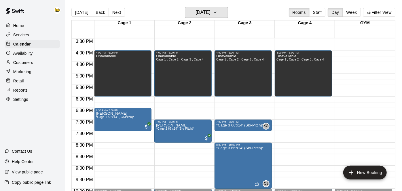
scroll to position [358, 0]
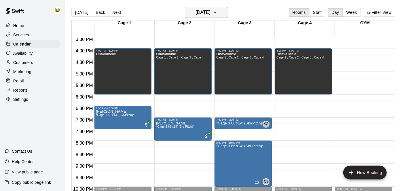
click at [200, 12] on h6 "Thursday Aug 07" at bounding box center [202, 12] width 15 height 8
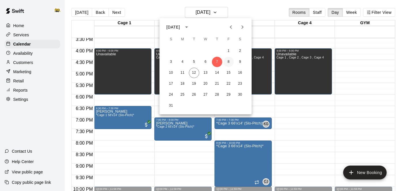
click at [228, 61] on button "8" at bounding box center [228, 62] width 10 height 10
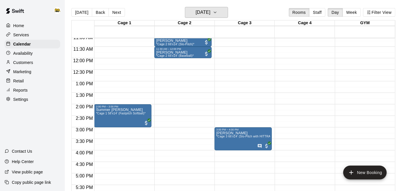
scroll to position [243, 0]
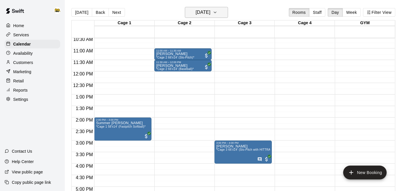
click at [217, 14] on icon "button" at bounding box center [215, 12] width 5 height 7
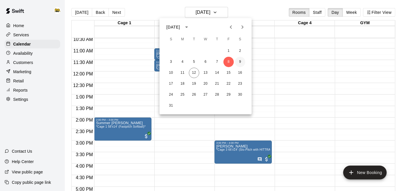
click at [240, 64] on button "9" at bounding box center [240, 62] width 10 height 10
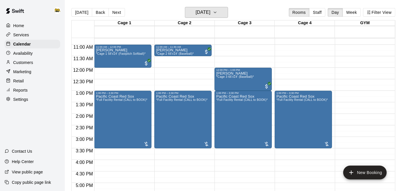
scroll to position [246, 0]
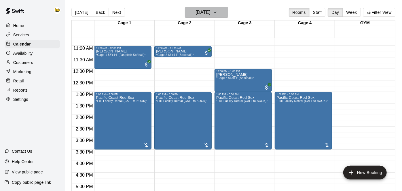
click at [220, 18] on button "Saturday Aug 09" at bounding box center [206, 12] width 43 height 11
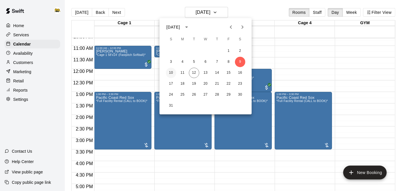
click at [173, 73] on button "10" at bounding box center [171, 73] width 10 height 10
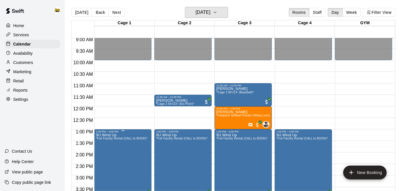
scroll to position [208, 0]
click at [197, 17] on button "Sunday Aug 10" at bounding box center [206, 12] width 43 height 11
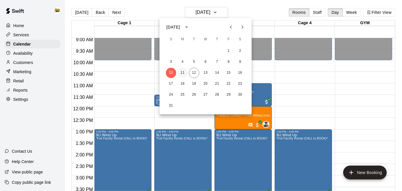
click at [181, 74] on button "11" at bounding box center [182, 73] width 10 height 10
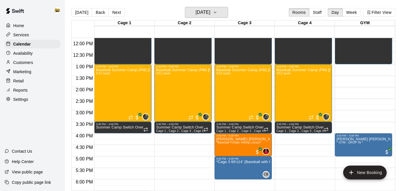
scroll to position [267, 0]
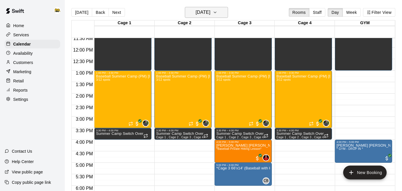
click at [217, 12] on icon "button" at bounding box center [215, 12] width 5 height 7
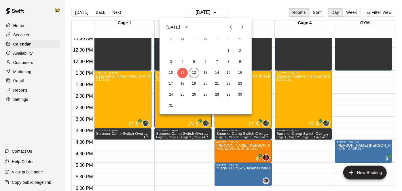
click at [195, 73] on button "12" at bounding box center [194, 73] width 10 height 10
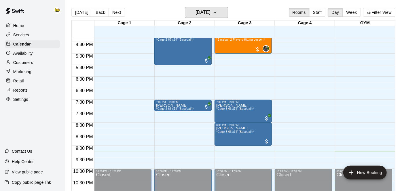
scroll to position [376, 0]
click at [210, 9] on h6 "[DATE]" at bounding box center [202, 12] width 15 height 8
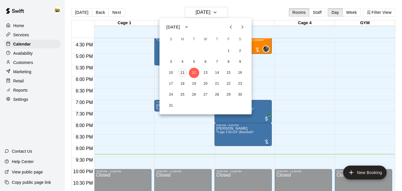
click at [184, 74] on button "11" at bounding box center [182, 73] width 10 height 10
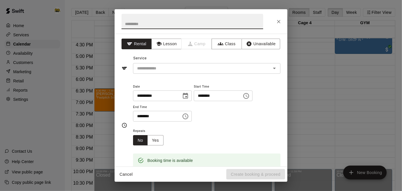
click at [184, 74] on div "**********" at bounding box center [201, 100] width 173 height 133
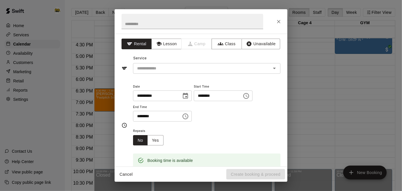
click at [184, 74] on div "**********" at bounding box center [201, 100] width 173 height 133
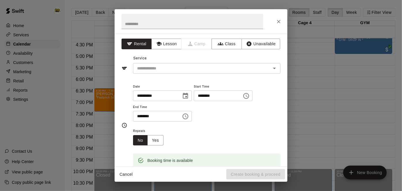
click at [117, 179] on button "Cancel" at bounding box center [126, 174] width 18 height 11
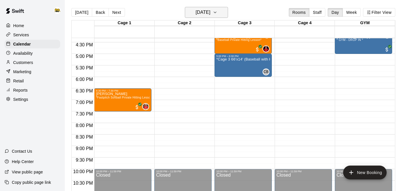
click at [217, 13] on icon "button" at bounding box center [215, 12] width 5 height 7
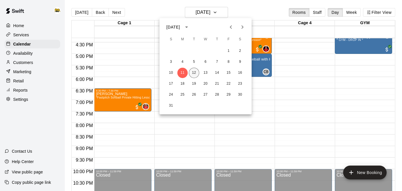
click at [196, 75] on button "12" at bounding box center [194, 73] width 10 height 10
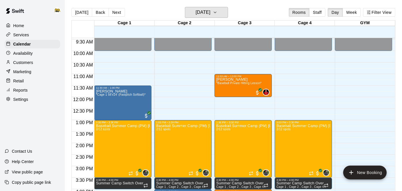
scroll to position [204, 0]
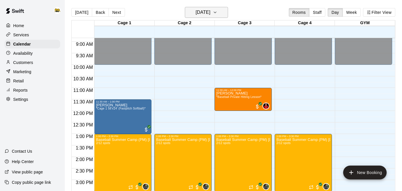
click at [222, 17] on button "[DATE]" at bounding box center [206, 12] width 43 height 11
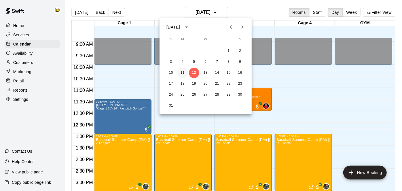
click at [183, 74] on button "11" at bounding box center [182, 73] width 10 height 10
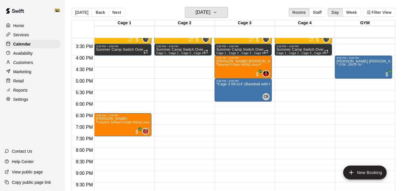
scroll to position [353, 0]
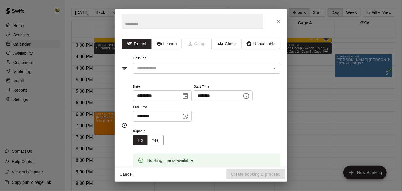
click at [126, 173] on button "Cancel" at bounding box center [126, 174] width 18 height 11
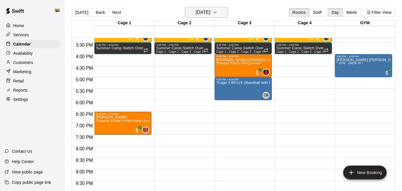
click at [201, 13] on h6 "Monday Aug 11" at bounding box center [202, 12] width 15 height 8
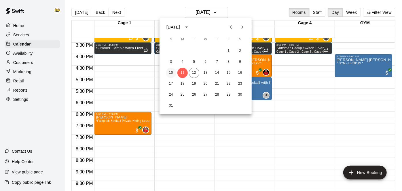
click at [173, 72] on button "10" at bounding box center [171, 73] width 10 height 10
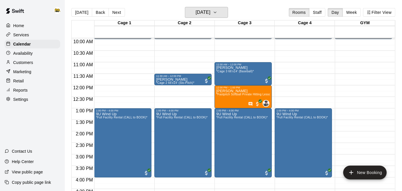
scroll to position [230, 0]
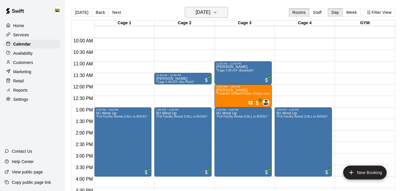
click at [217, 10] on icon "button" at bounding box center [215, 12] width 5 height 7
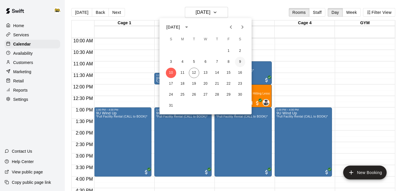
click at [240, 63] on button "9" at bounding box center [240, 62] width 10 height 10
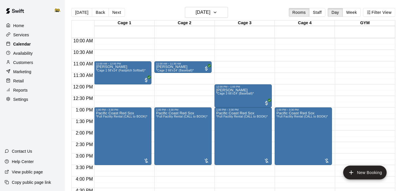
click at [26, 46] on p "Calendar" at bounding box center [22, 44] width 18 height 6
click at [28, 65] on p "Customers" at bounding box center [23, 63] width 20 height 6
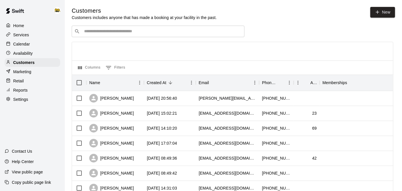
click at [178, 28] on input "Search customers by name or email" at bounding box center [161, 31] width 159 height 6
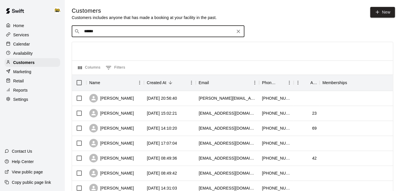
click at [130, 28] on div "​ ****** ​" at bounding box center [158, 32] width 173 height 12
click at [127, 28] on div "​ ****** ​" at bounding box center [158, 32] width 173 height 12
drag, startPoint x: 115, startPoint y: 31, endPoint x: 73, endPoint y: 31, distance: 41.7
click at [73, 31] on div "​ ****** ​" at bounding box center [158, 32] width 173 height 12
type input "*****"
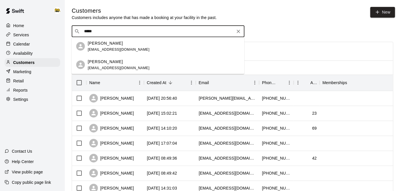
click at [97, 47] on div "Rocco Randhawa chandanrandhawa18@outlook.com" at bounding box center [119, 46] width 62 height 12
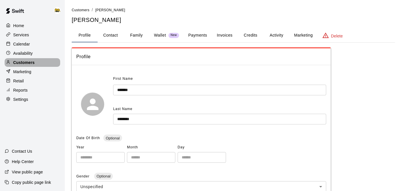
click at [28, 60] on p "Customers" at bounding box center [23, 63] width 21 height 6
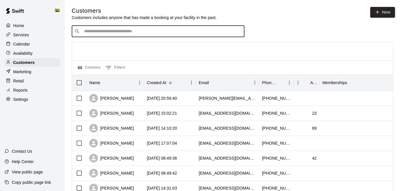
click at [100, 33] on input "Search customers by name or email" at bounding box center [161, 31] width 159 height 6
type input "******"
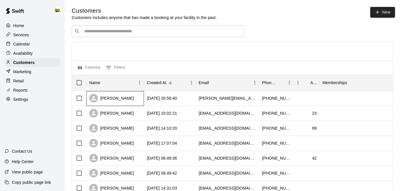
click at [112, 102] on div "[PERSON_NAME]" at bounding box center [111, 98] width 45 height 9
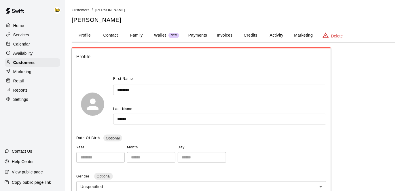
click at [136, 35] on button "Family" at bounding box center [136, 35] width 26 height 14
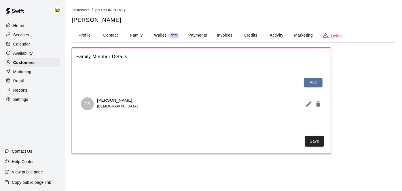
click at [24, 43] on p "Calendar" at bounding box center [21, 44] width 17 height 6
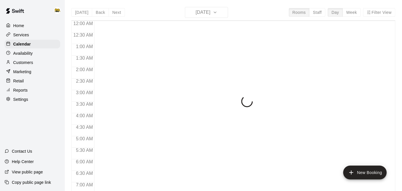
scroll to position [376, 0]
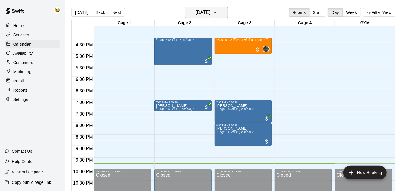
click at [217, 13] on icon "button" at bounding box center [215, 12] width 5 height 7
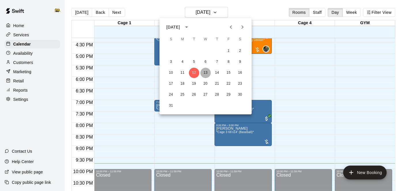
click at [206, 71] on button "13" at bounding box center [205, 73] width 10 height 10
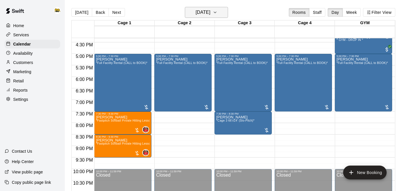
click at [224, 14] on button "[DATE]" at bounding box center [206, 12] width 43 height 11
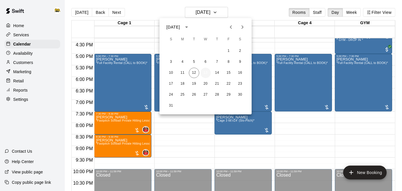
click at [208, 71] on button "13" at bounding box center [205, 73] width 10 height 10
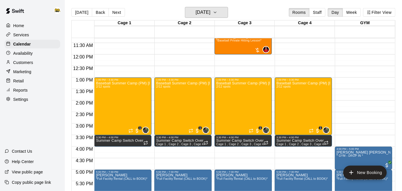
scroll to position [260, 0]
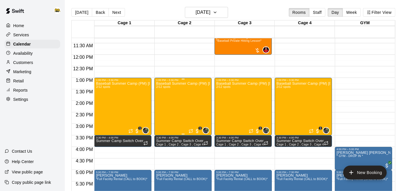
click at [184, 95] on div "Baseball Summer Camp (PM) [DATE], 13, 14 Ages [DEMOGRAPHIC_DATA] 2/12 spots" at bounding box center [183, 176] width 54 height 191
click at [161, 100] on img "edit" at bounding box center [162, 101] width 7 height 7
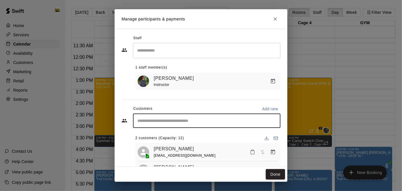
click at [189, 123] on input "Start typing to search customers..." at bounding box center [207, 121] width 142 height 6
type input "******"
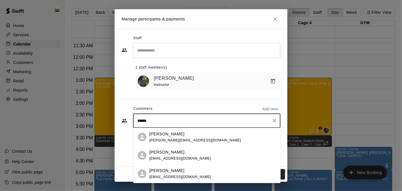
click at [188, 136] on div "Camden Sandhu [EMAIL_ADDRESS][DOMAIN_NAME]" at bounding box center [195, 137] width 92 height 12
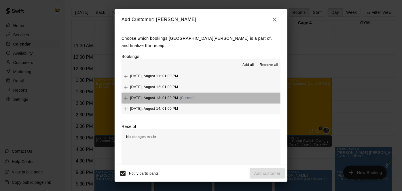
click at [131, 96] on span "[DATE], August 13: 01:00 PM" at bounding box center [154, 98] width 48 height 4
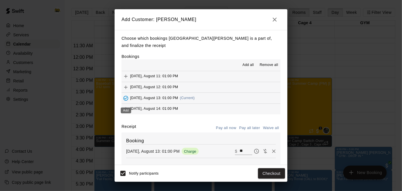
click at [125, 106] on icon "Add" at bounding box center [126, 109] width 6 height 6
click at [251, 123] on button "Pay all later" at bounding box center [250, 127] width 24 height 9
click at [262, 174] on button "Add customer" at bounding box center [267, 173] width 35 height 11
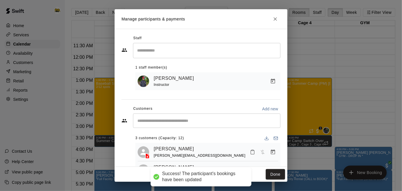
click at [273, 172] on button "Done" at bounding box center [275, 174] width 19 height 11
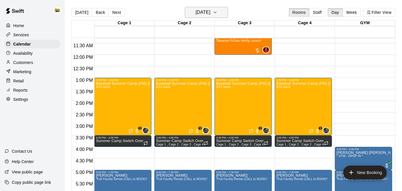
click at [210, 12] on h6 "[DATE]" at bounding box center [202, 12] width 15 height 8
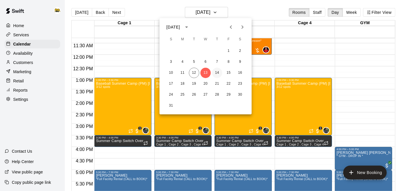
click at [219, 73] on button "14" at bounding box center [217, 73] width 10 height 10
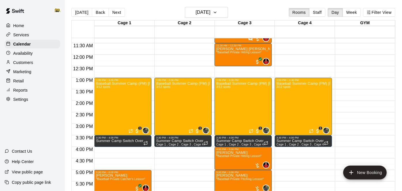
click at [182, 102] on div "Baseball Summer Camp (PM) [DATE], 13, 14 Ages [DEMOGRAPHIC_DATA] 3/12 spots" at bounding box center [183, 176] width 54 height 191
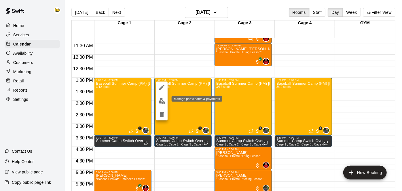
click at [160, 102] on img "edit" at bounding box center [162, 101] width 7 height 7
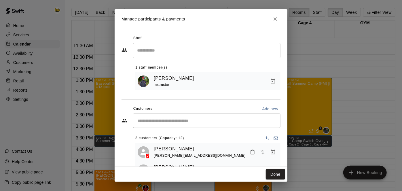
click at [193, 122] on input "Start typing to search customers..." at bounding box center [207, 121] width 142 height 6
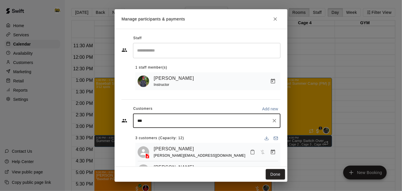
type input "****"
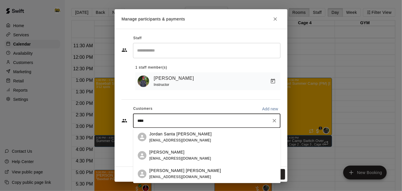
click at [174, 176] on span "[EMAIL_ADDRESS][DOMAIN_NAME]" at bounding box center [180, 177] width 62 height 4
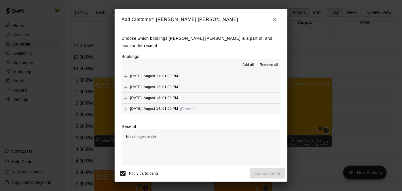
click at [176, 107] on span "[DATE], August 14: 01:00 PM" at bounding box center [154, 109] width 48 height 4
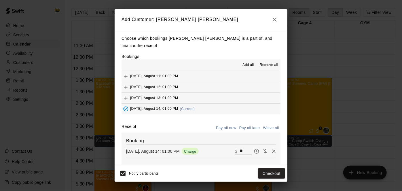
click at [253, 123] on button "Pay all later" at bounding box center [250, 127] width 24 height 9
click at [254, 172] on button "Add customer" at bounding box center [267, 173] width 35 height 11
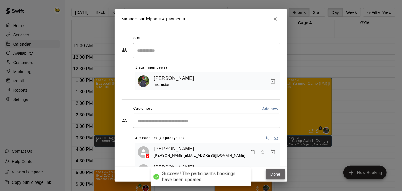
click at [275, 176] on button "Done" at bounding box center [275, 174] width 19 height 11
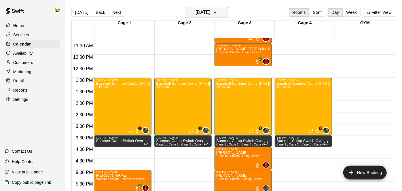
click at [210, 12] on h6 "[DATE]" at bounding box center [202, 12] width 15 height 8
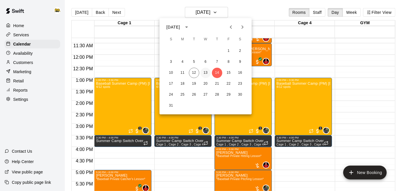
click at [205, 73] on button "13" at bounding box center [205, 73] width 10 height 10
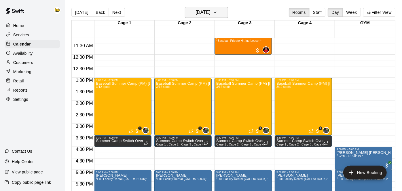
click at [202, 11] on h6 "[DATE]" at bounding box center [202, 12] width 15 height 8
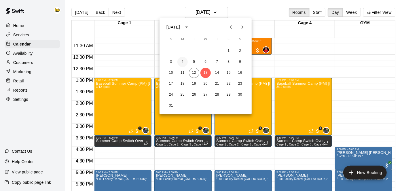
click at [181, 62] on button "4" at bounding box center [182, 62] width 10 height 10
